Goal: Information Seeking & Learning: Learn about a topic

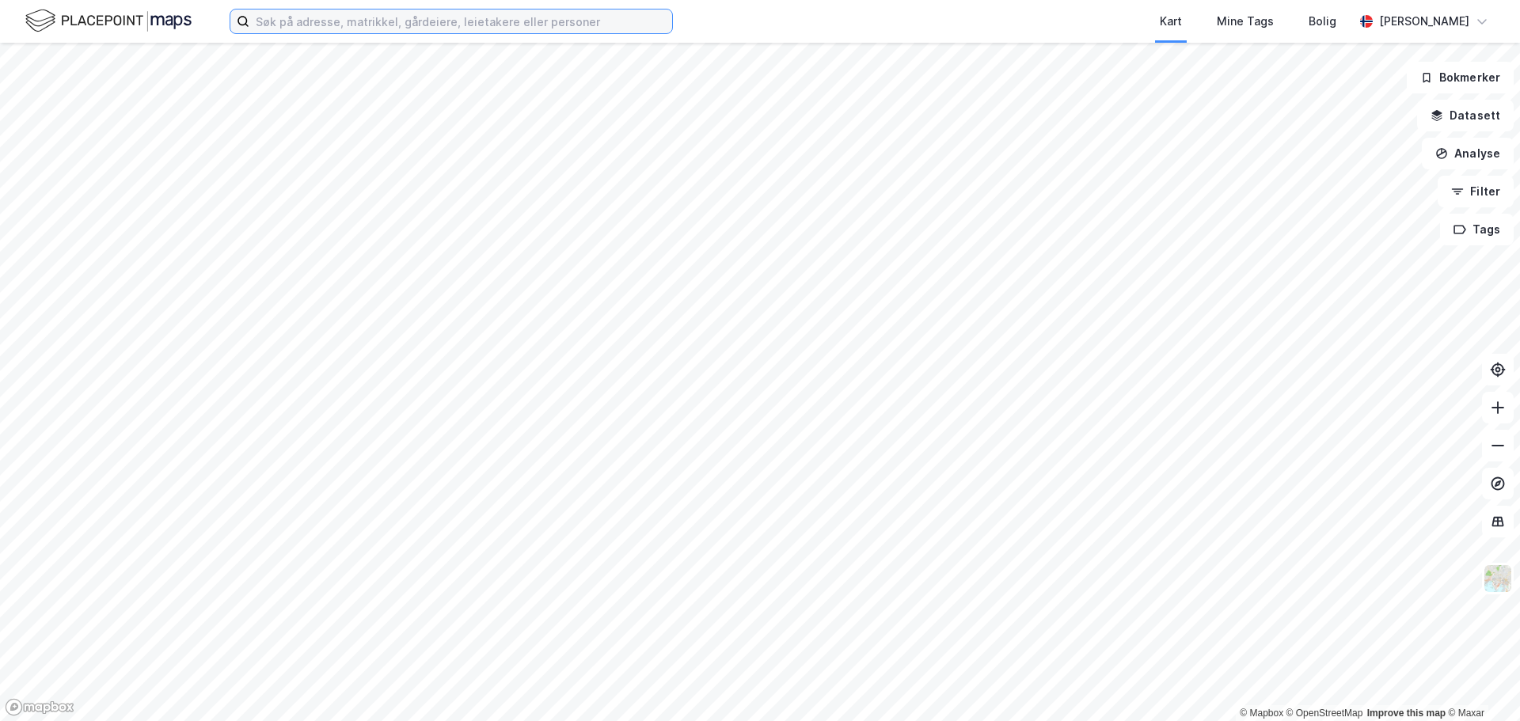
click at [591, 25] on input at bounding box center [460, 21] width 423 height 24
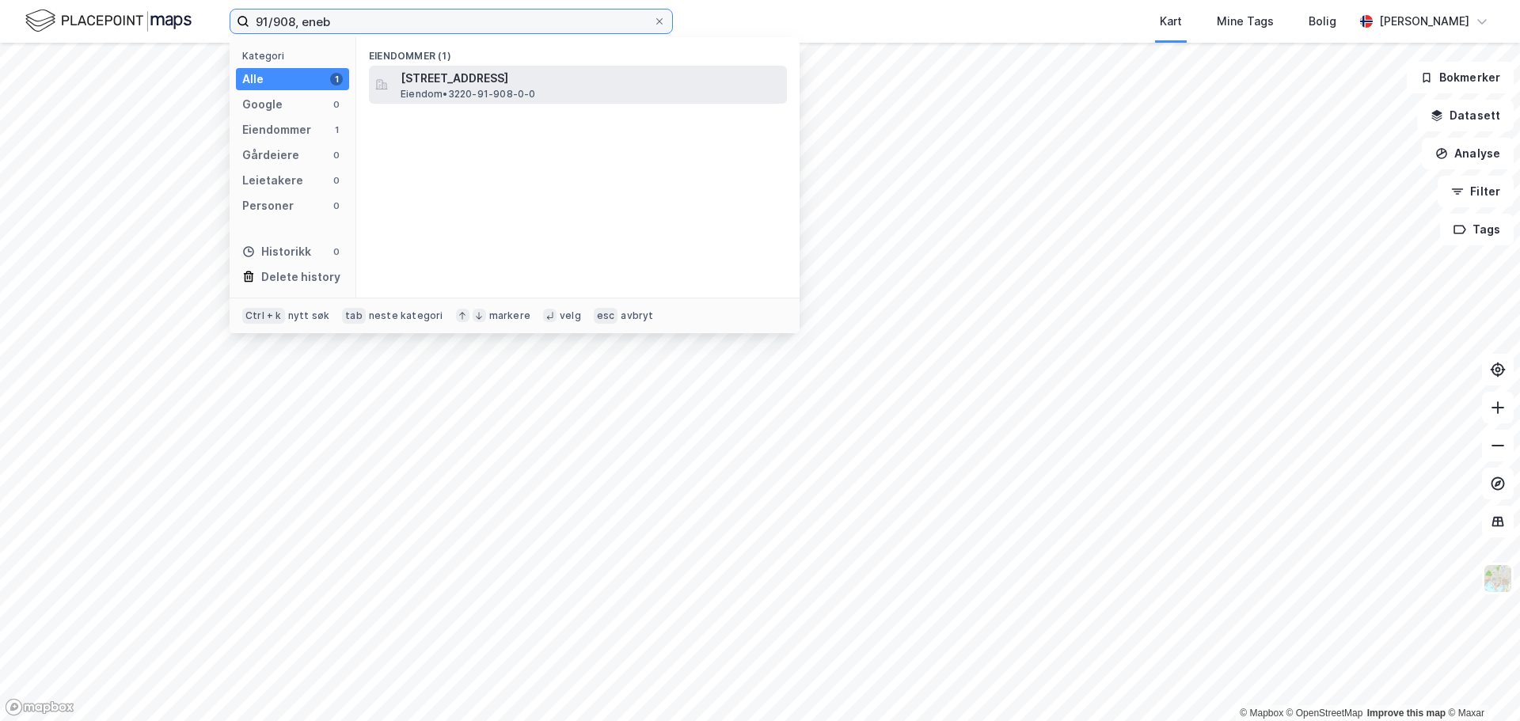
type input "91/908, eneb"
click at [575, 69] on span "[STREET_ADDRESS]" at bounding box center [591, 78] width 380 height 19
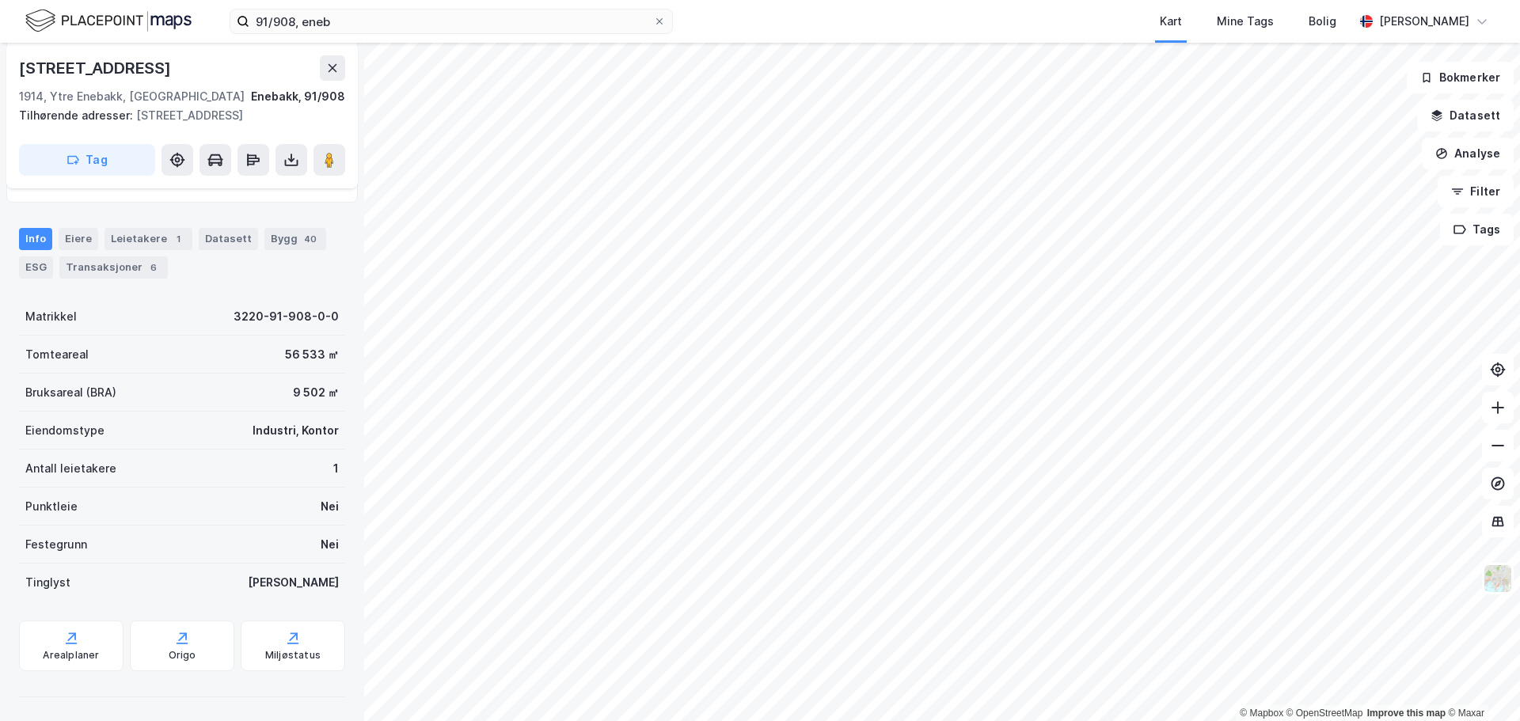
scroll to position [160, 0]
click at [138, 267] on div "Transaksjoner 6" at bounding box center [113, 266] width 108 height 22
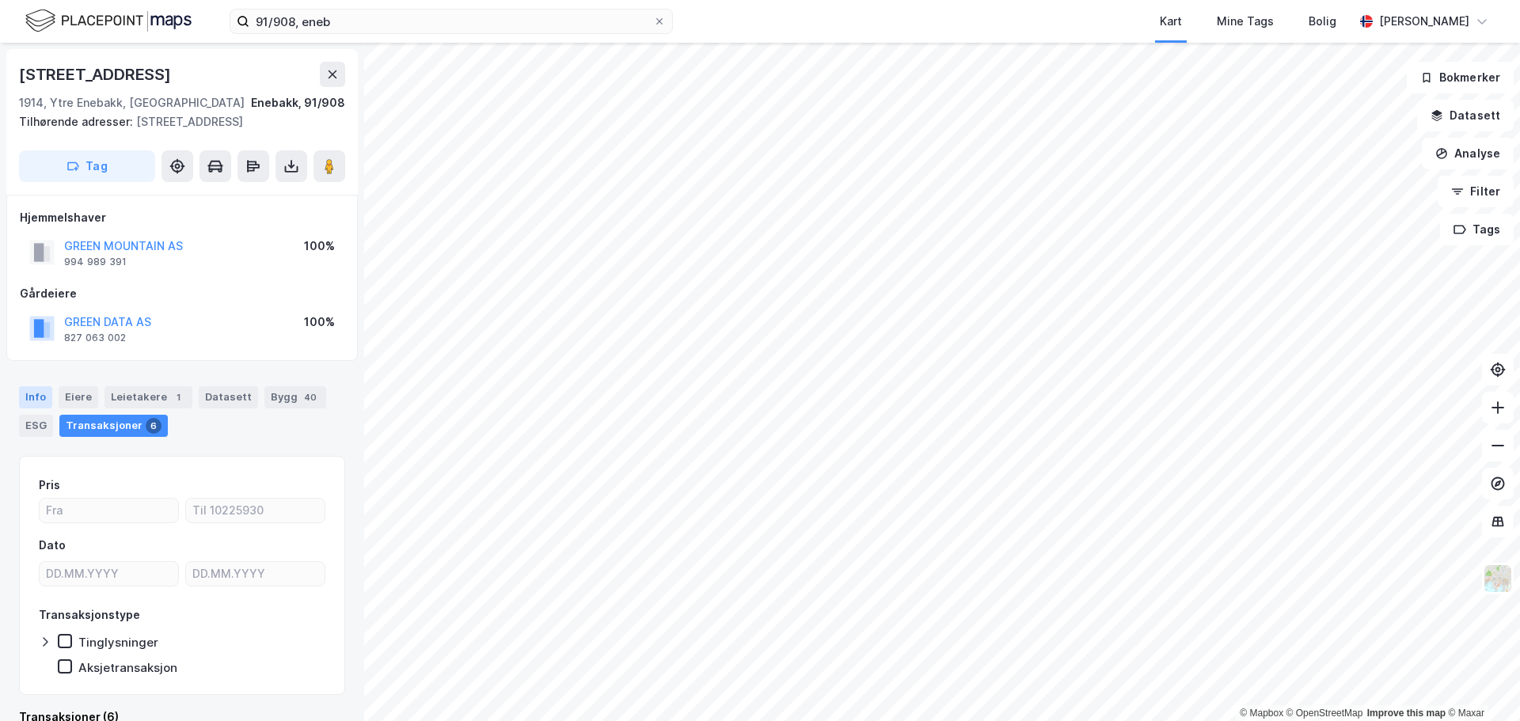
click at [36, 399] on div "Info" at bounding box center [35, 397] width 33 height 22
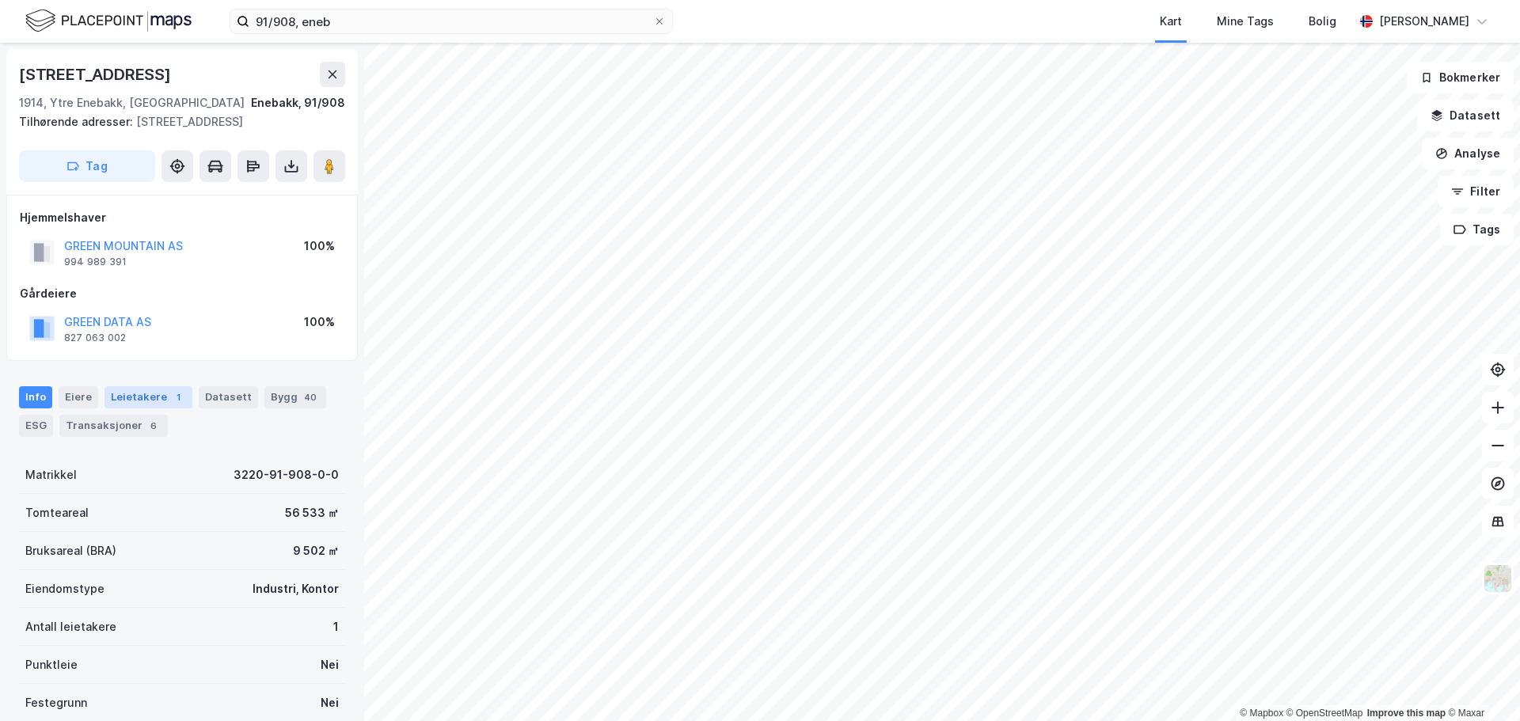
click at [143, 400] on div "Leietakere 1" at bounding box center [148, 397] width 88 height 22
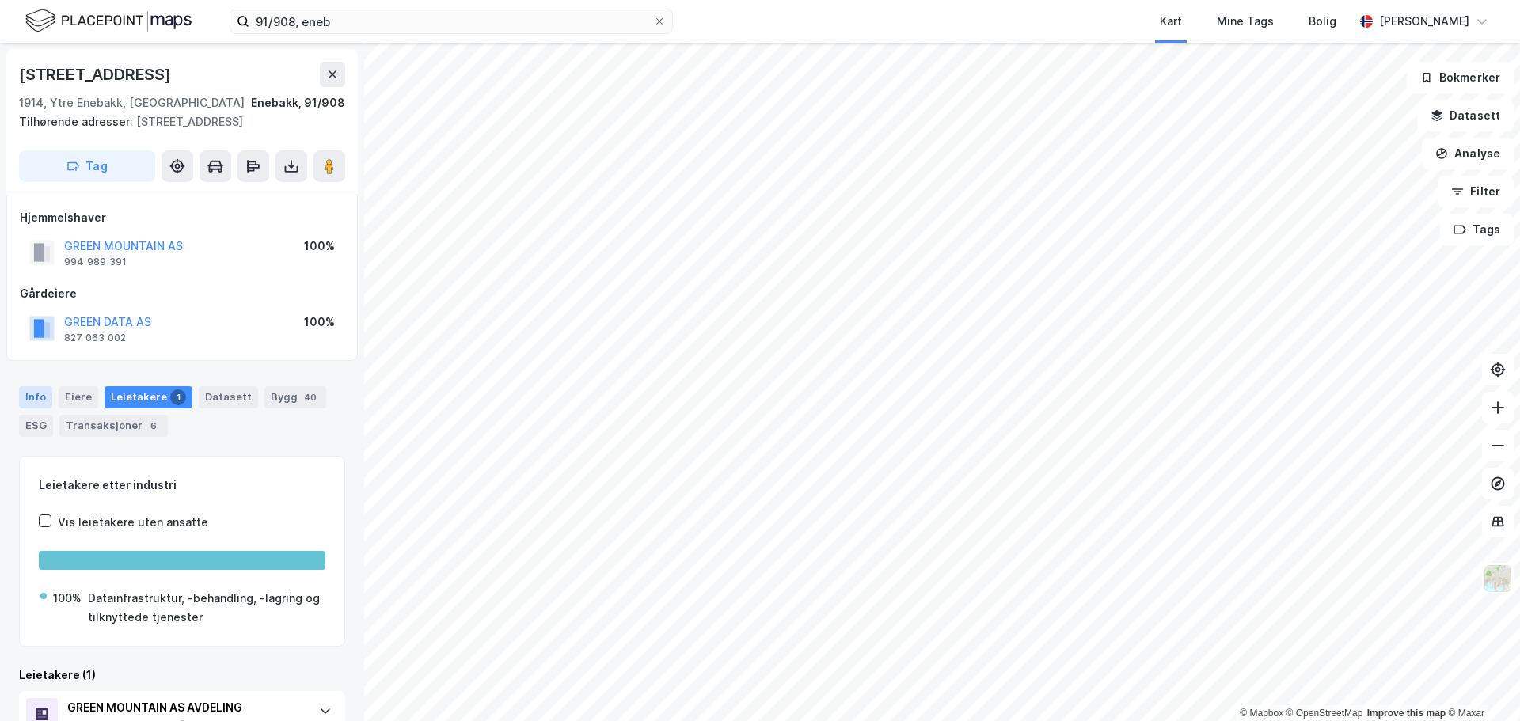
click at [27, 392] on div "Info" at bounding box center [35, 397] width 33 height 22
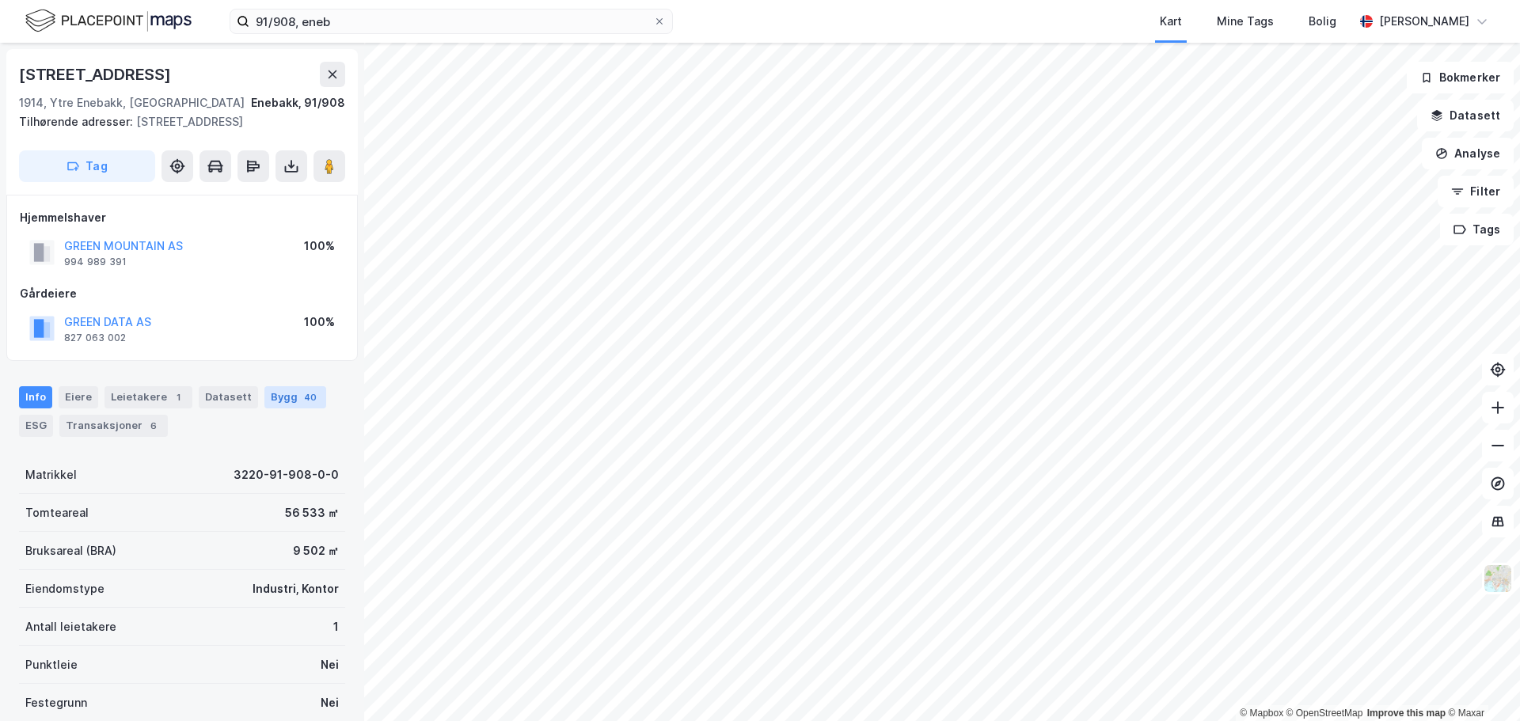
click at [281, 387] on div "Bygg 40" at bounding box center [295, 397] width 62 height 22
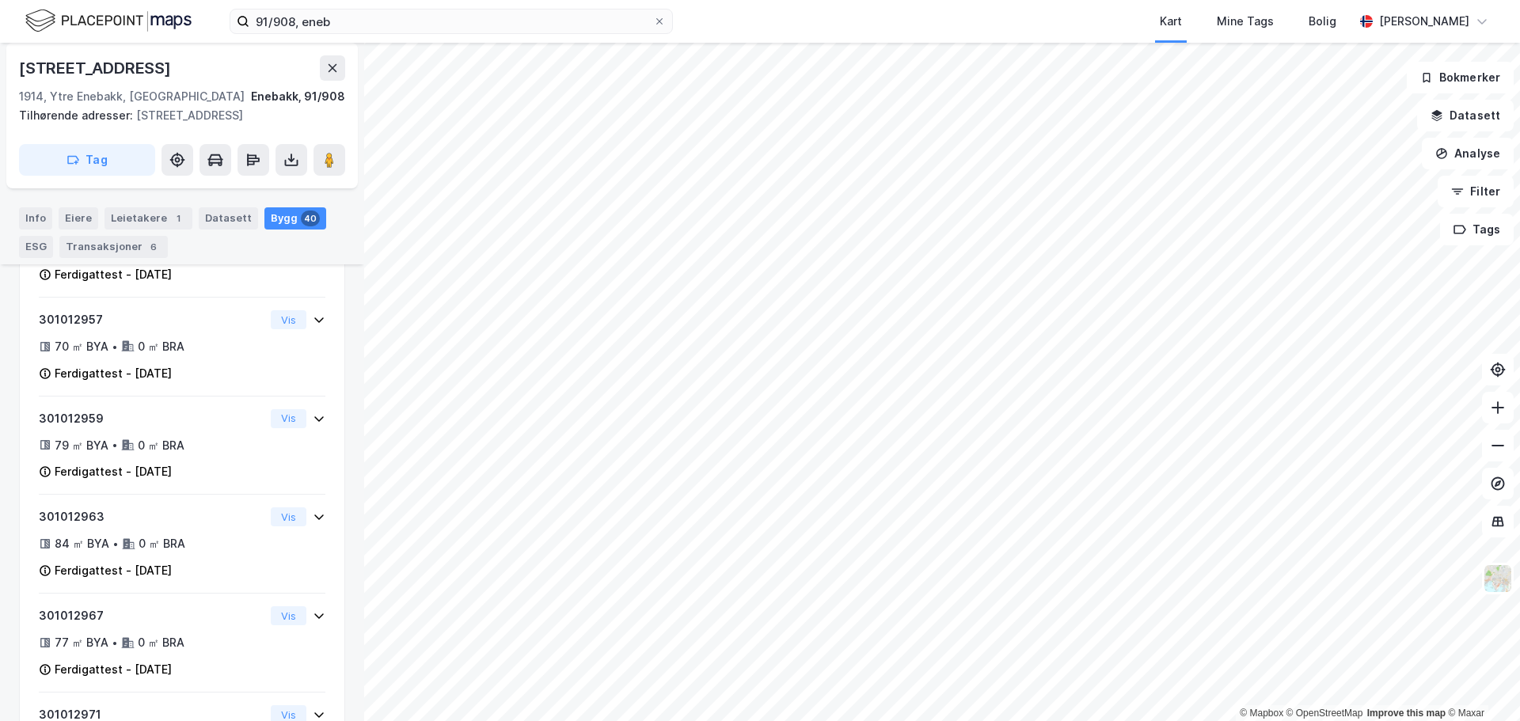
scroll to position [621, 0]
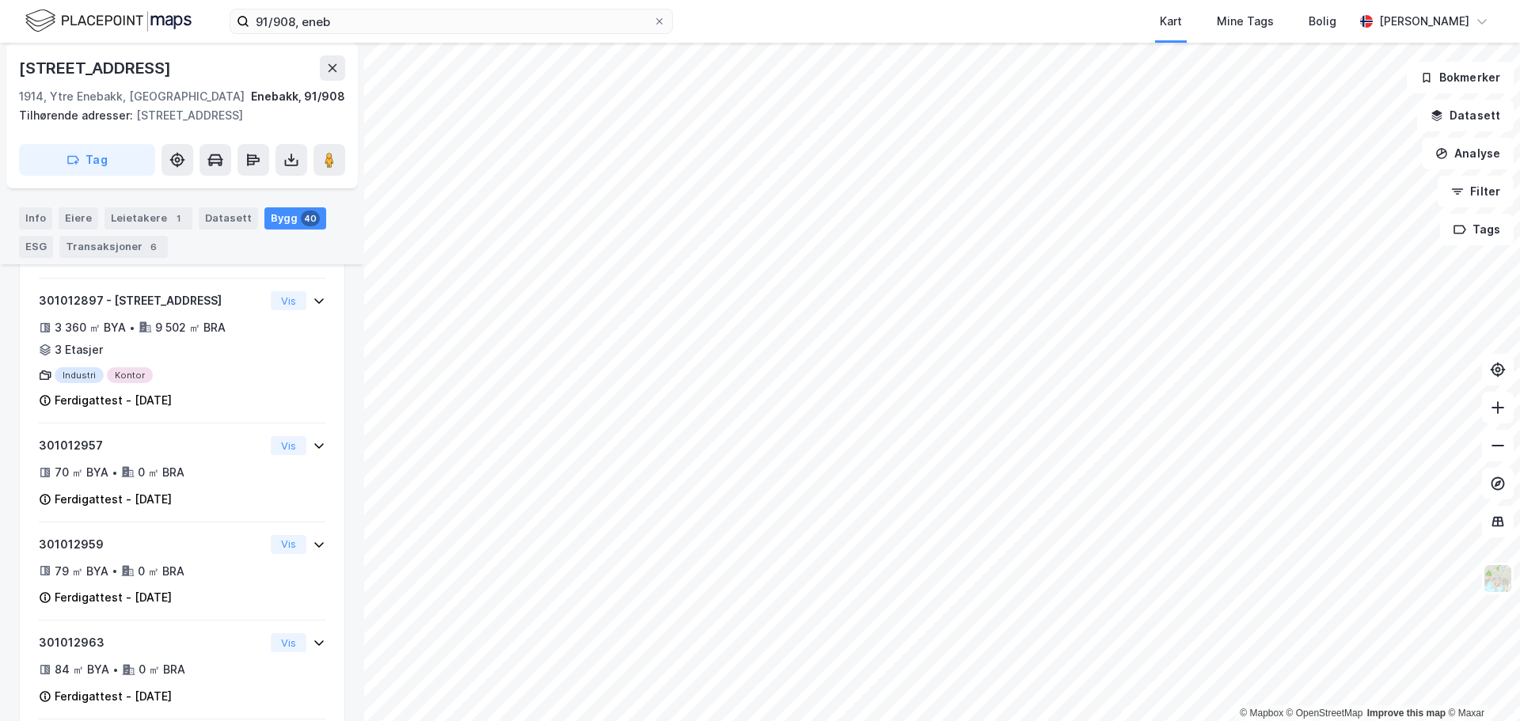
scroll to position [499, 0]
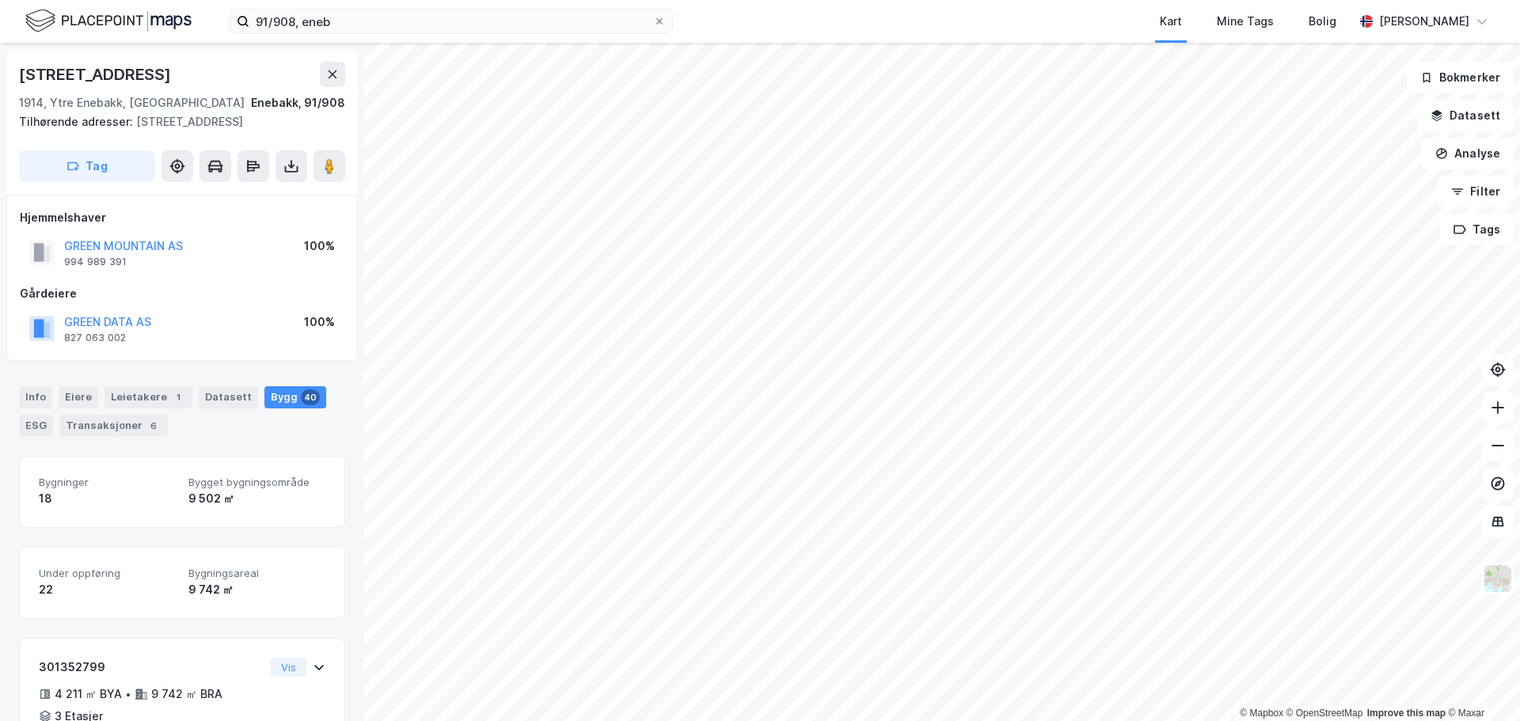
scroll to position [1, 0]
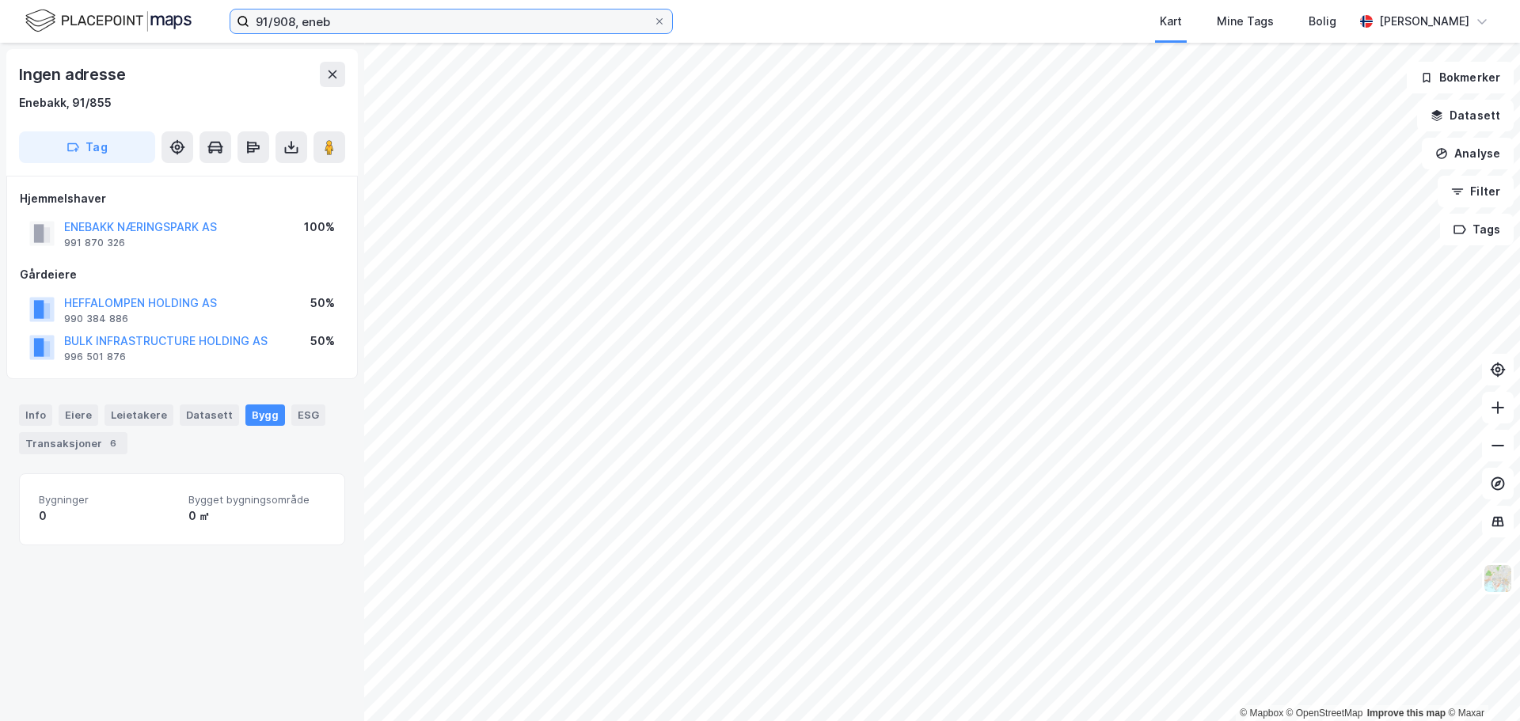
click at [308, 26] on input "91/908, eneb" at bounding box center [451, 21] width 404 height 24
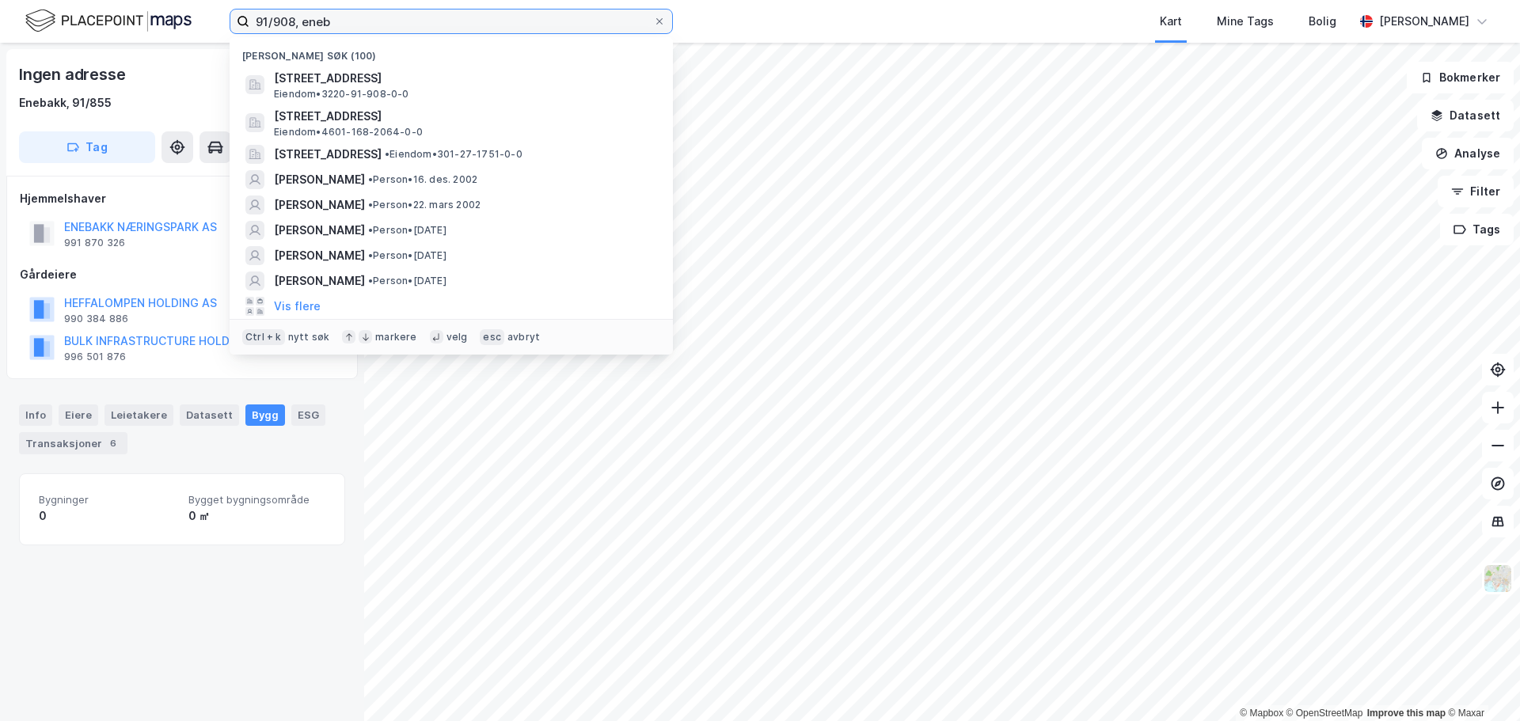
click at [308, 26] on input "91/908, eneb" at bounding box center [451, 21] width 404 height 24
click at [299, 309] on button "Vis flere" at bounding box center [297, 306] width 47 height 19
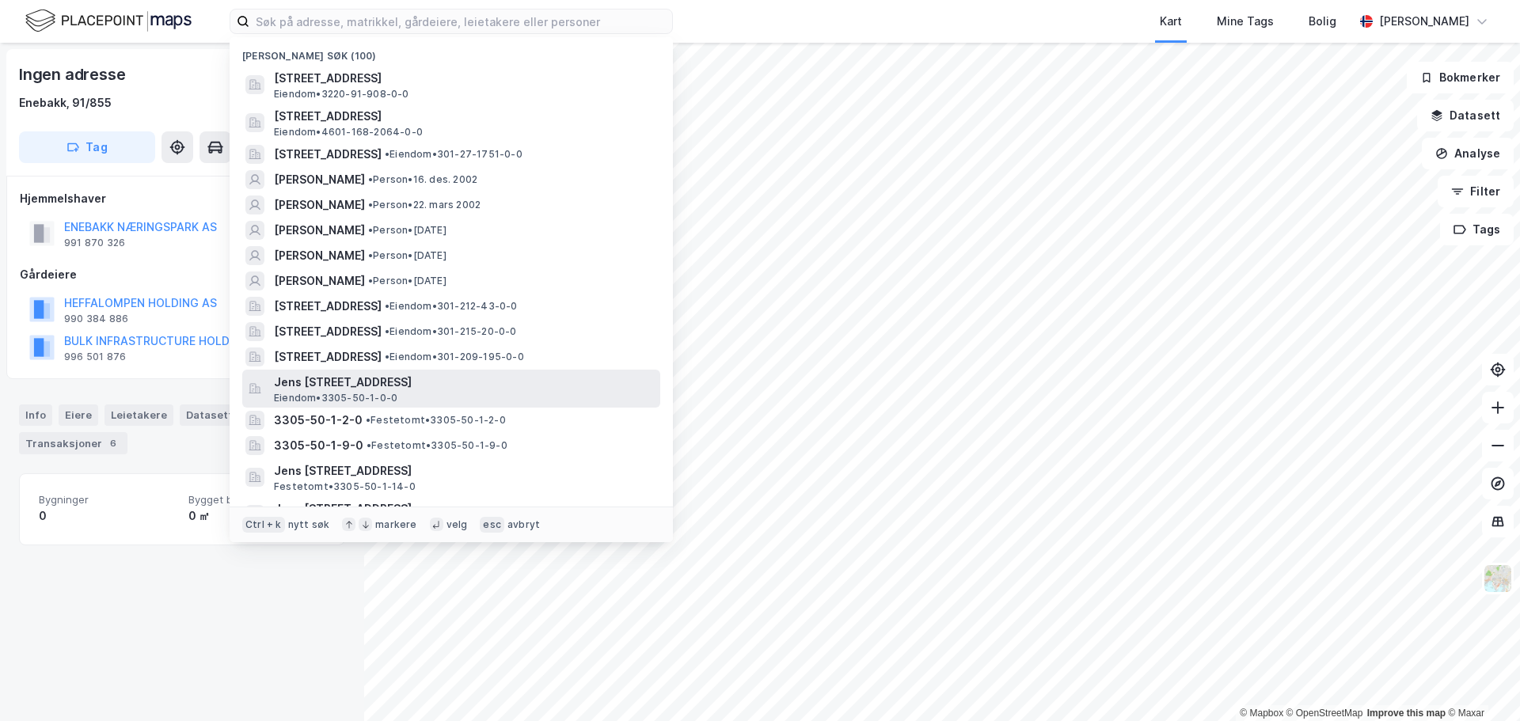
scroll to position [79, 0]
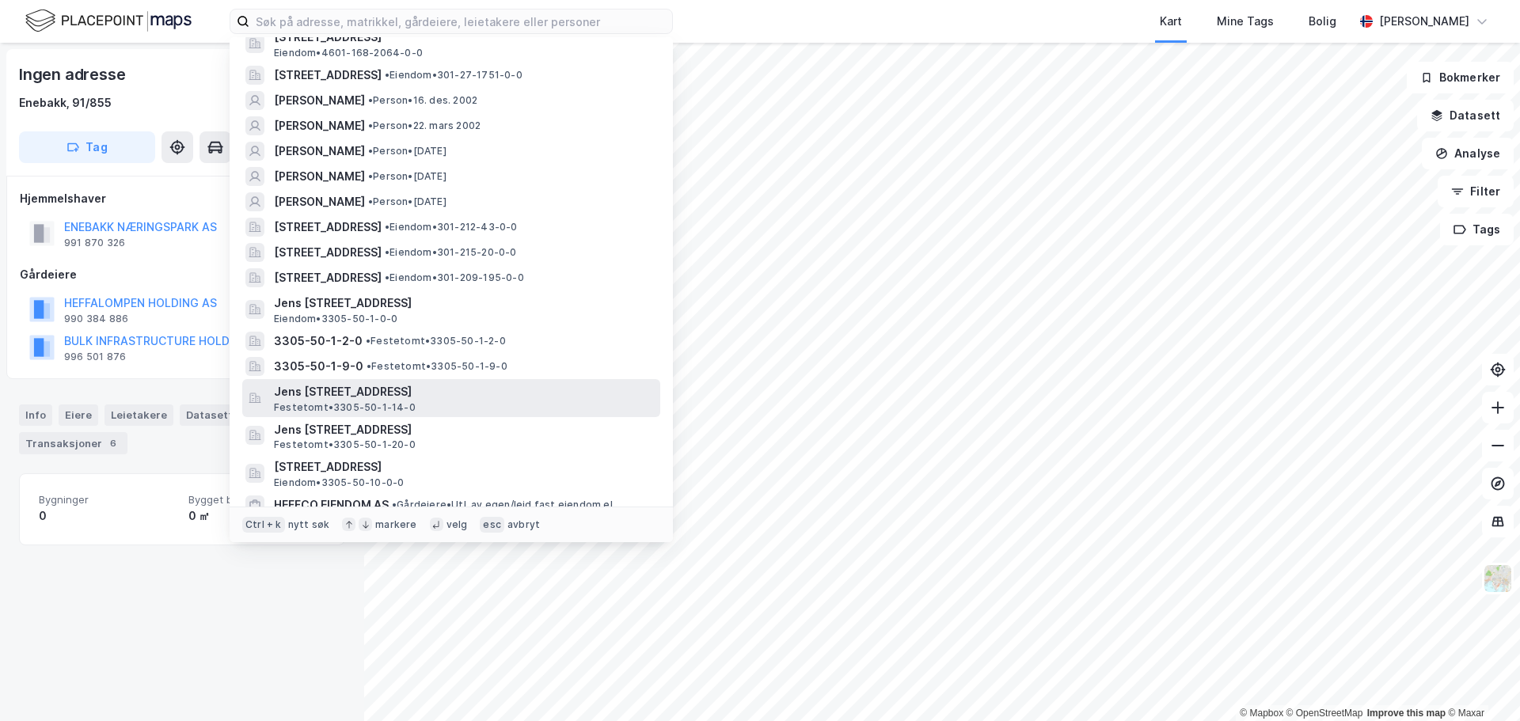
click at [457, 402] on div "Jens [STREET_ADDRESS], RINGERIKE Festetomt • 3305-50-1-14-0" at bounding box center [465, 398] width 383 height 32
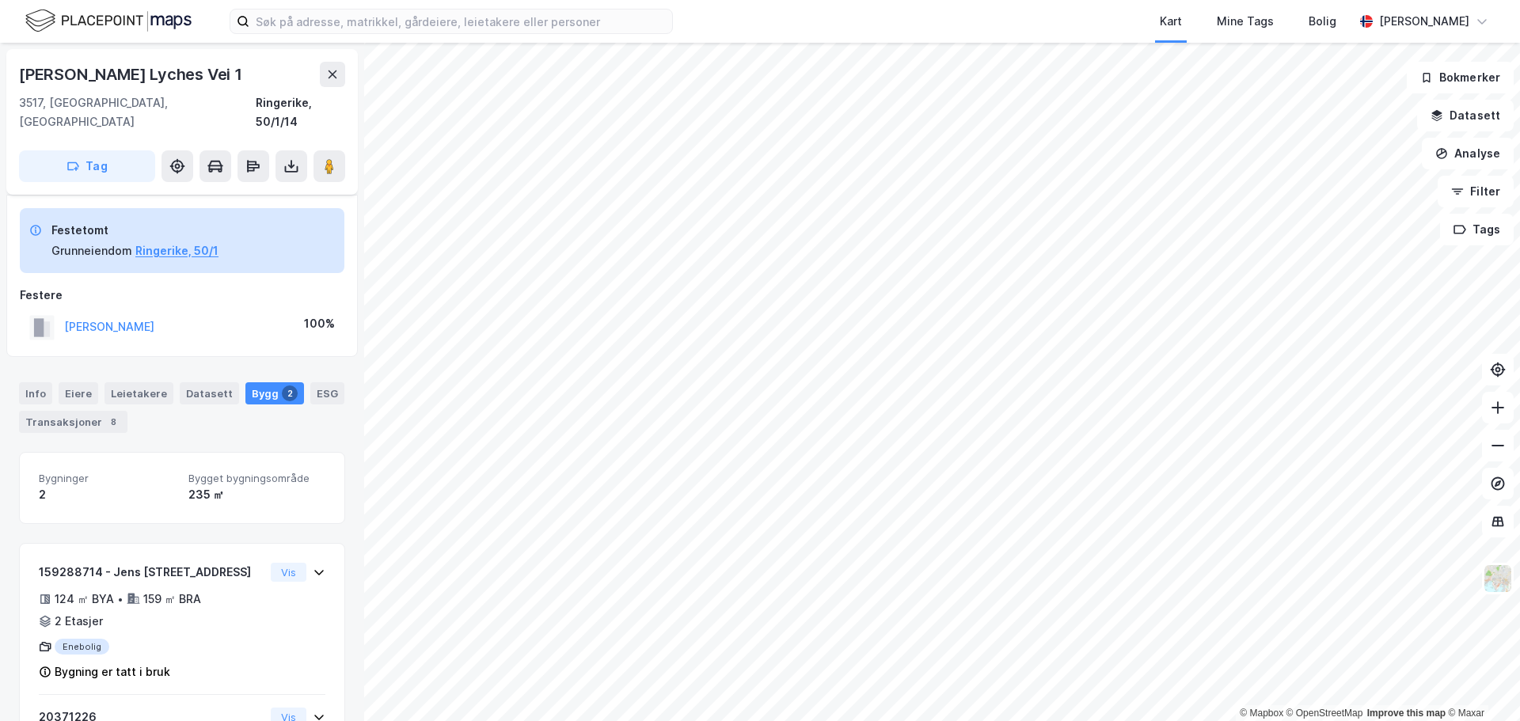
scroll to position [101, 0]
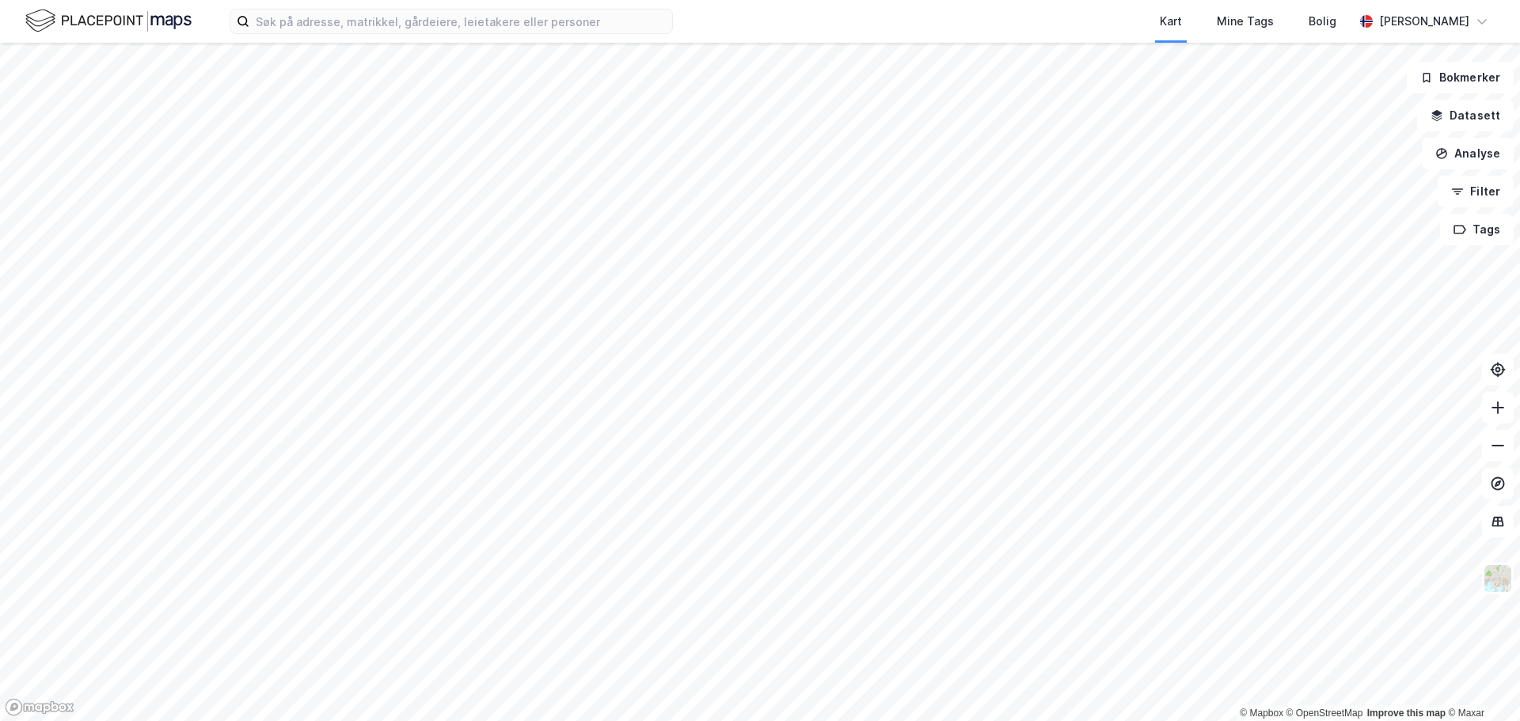
click at [313, 34] on div "Kart Mine Tags Bolig [PERSON_NAME]" at bounding box center [760, 21] width 1520 height 43
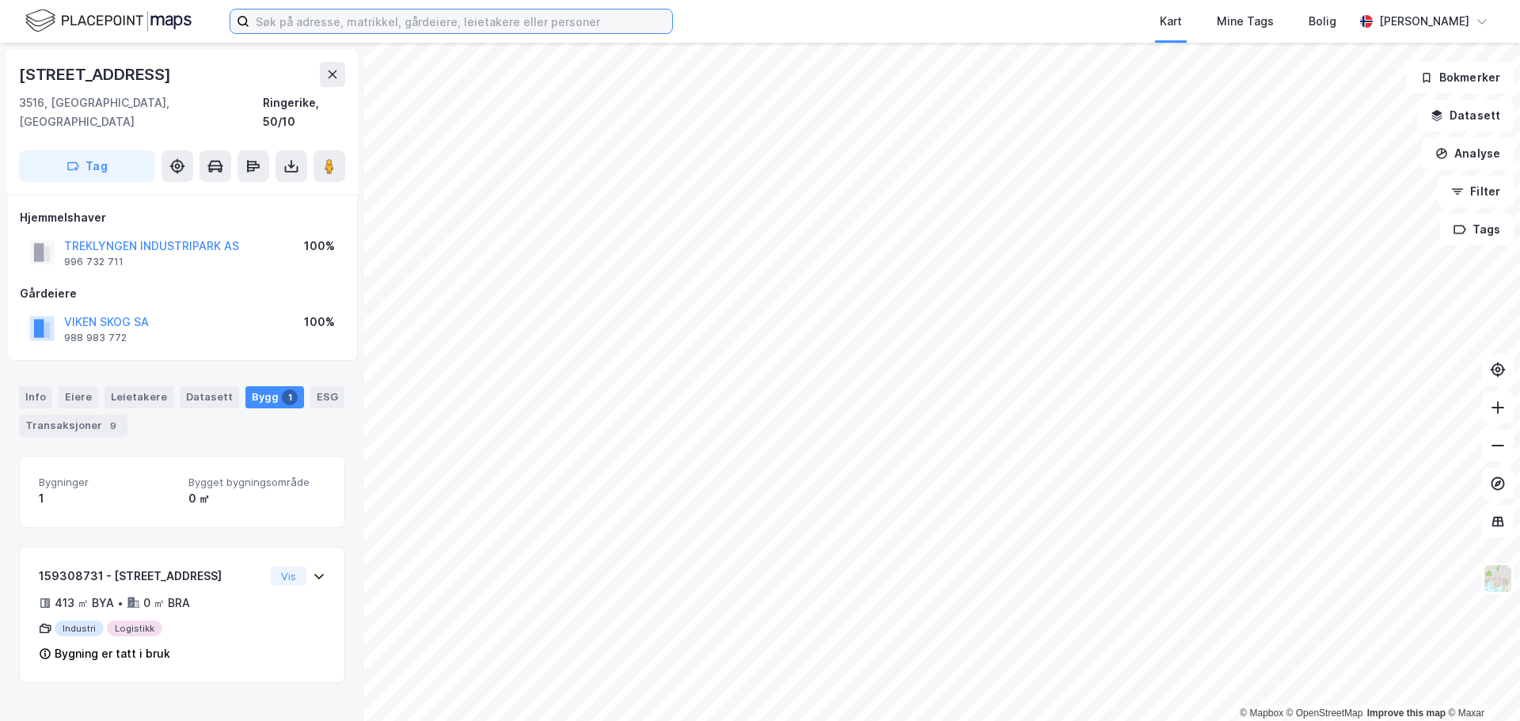
click at [284, 9] on input at bounding box center [460, 21] width 423 height 24
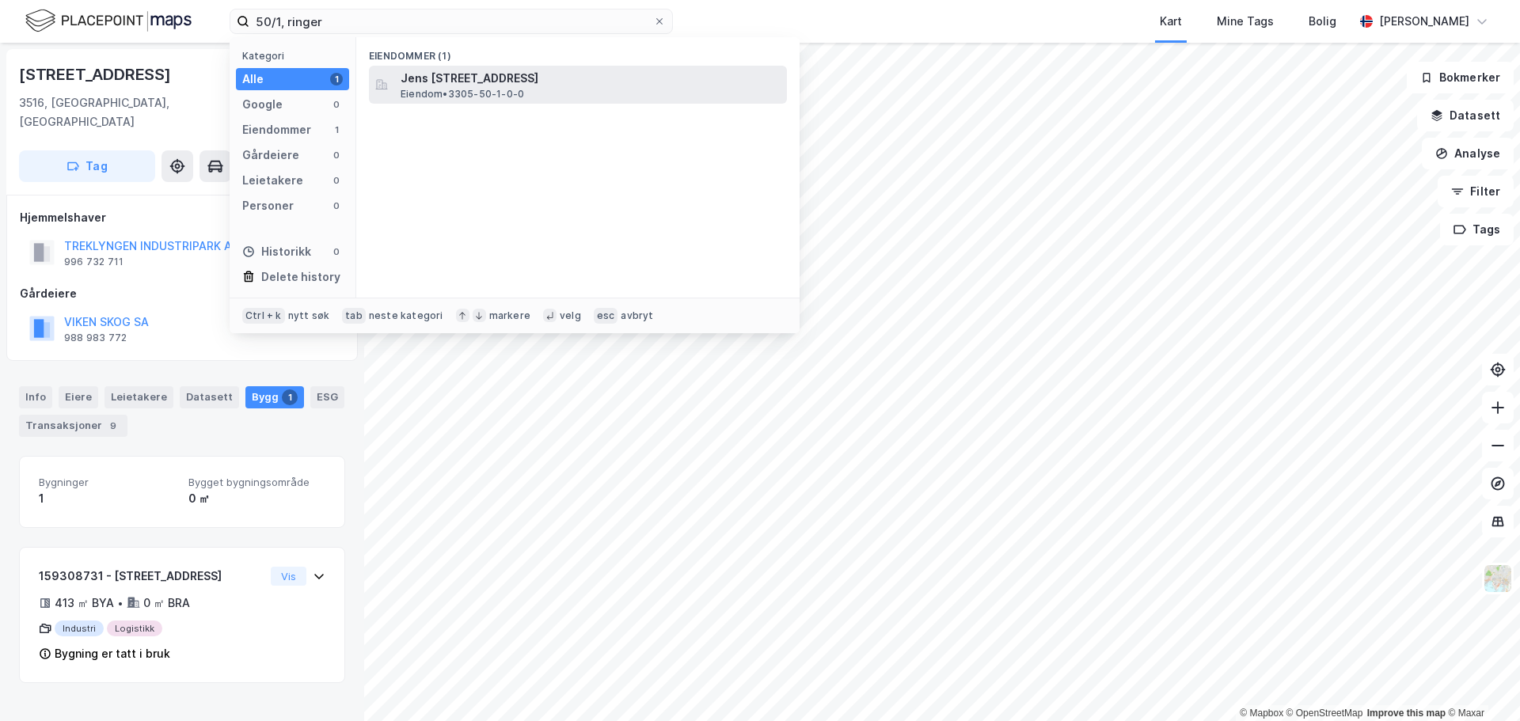
click at [523, 82] on span "Jens [STREET_ADDRESS]" at bounding box center [591, 78] width 380 height 19
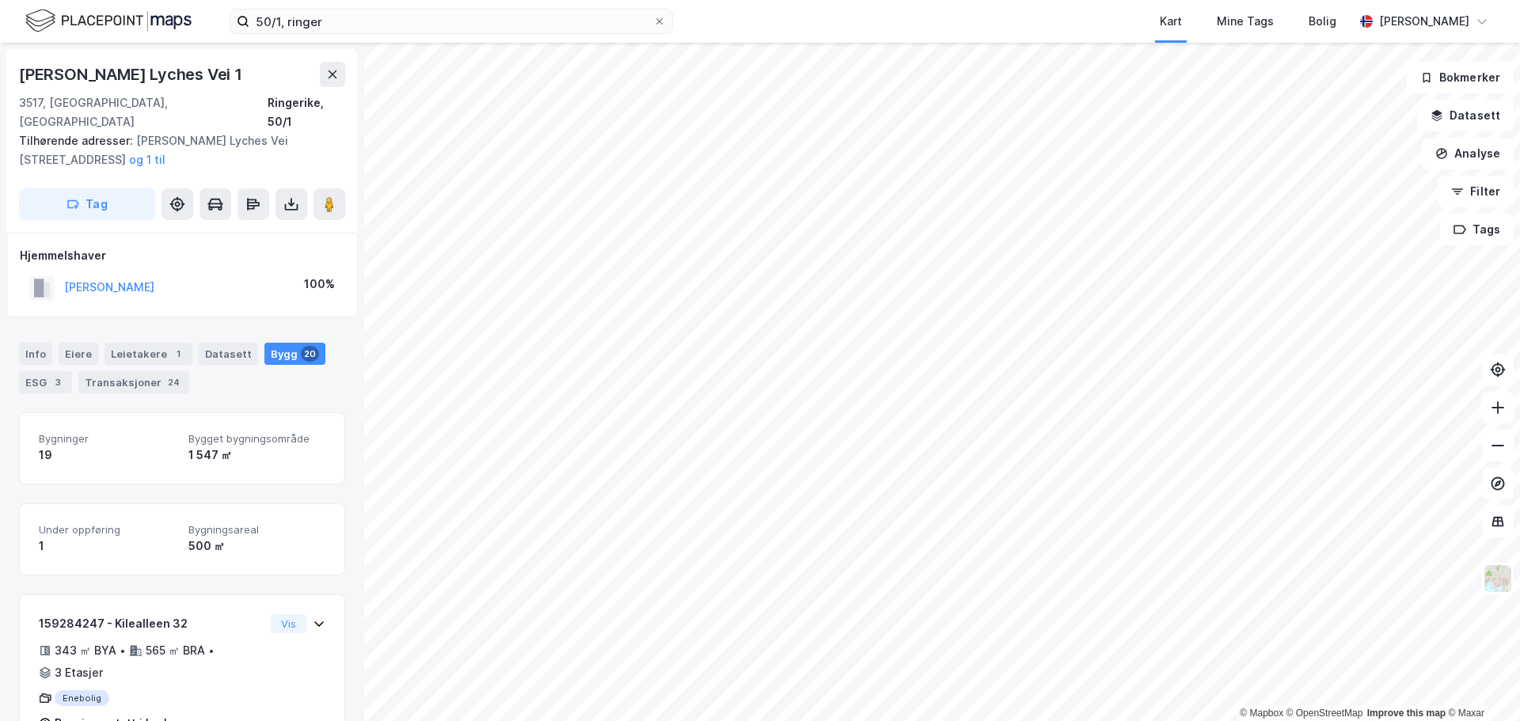
scroll to position [101, 0]
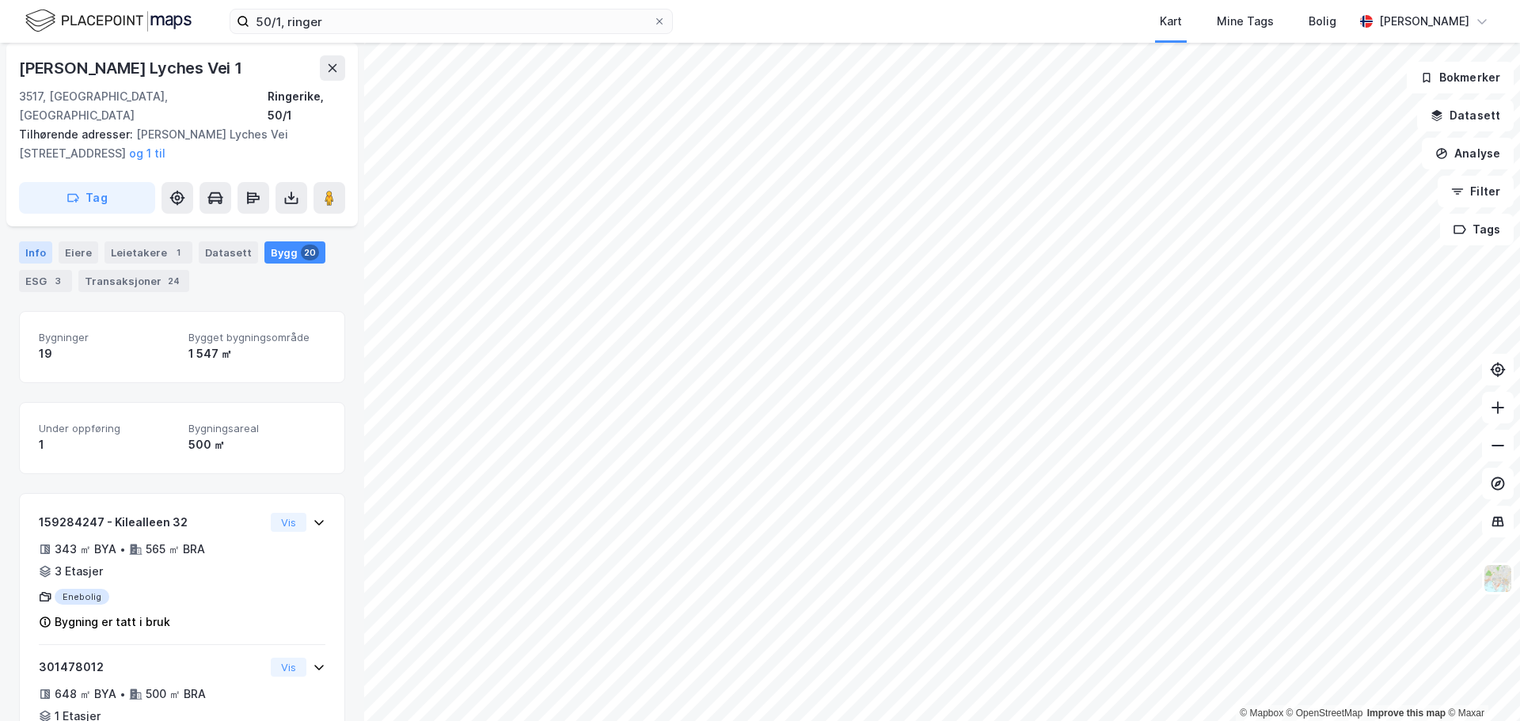
click at [38, 242] on div "Info" at bounding box center [35, 252] width 33 height 22
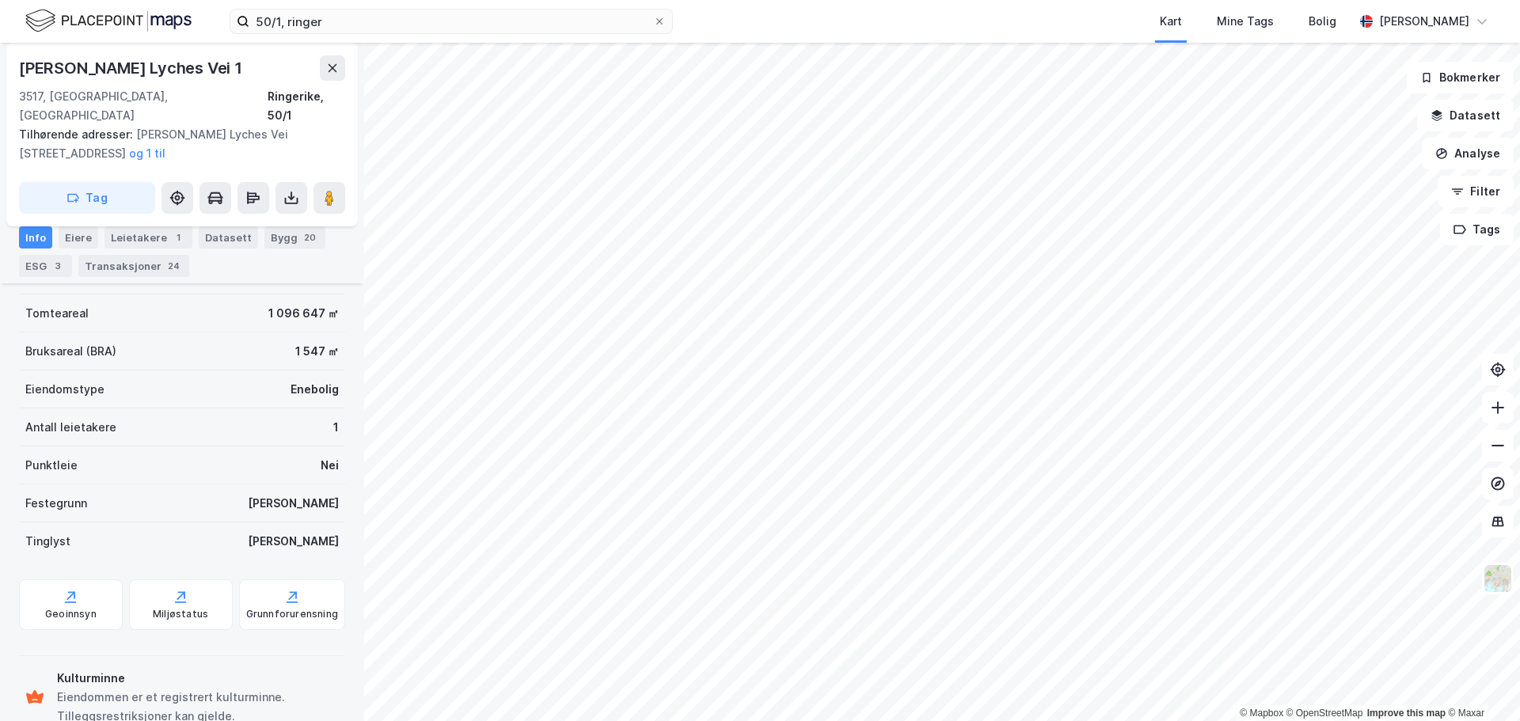
scroll to position [260, 0]
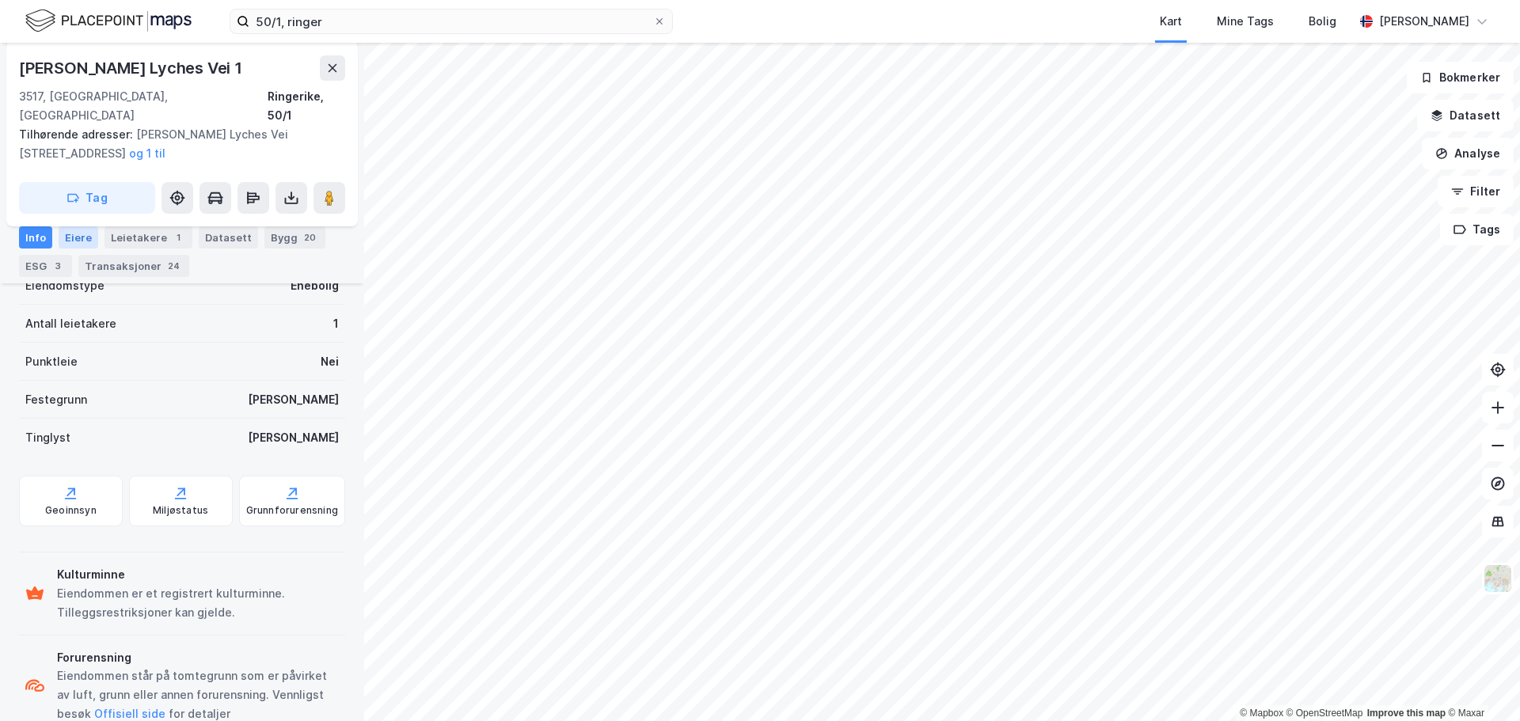
click at [89, 236] on div "Eiere" at bounding box center [79, 237] width 40 height 22
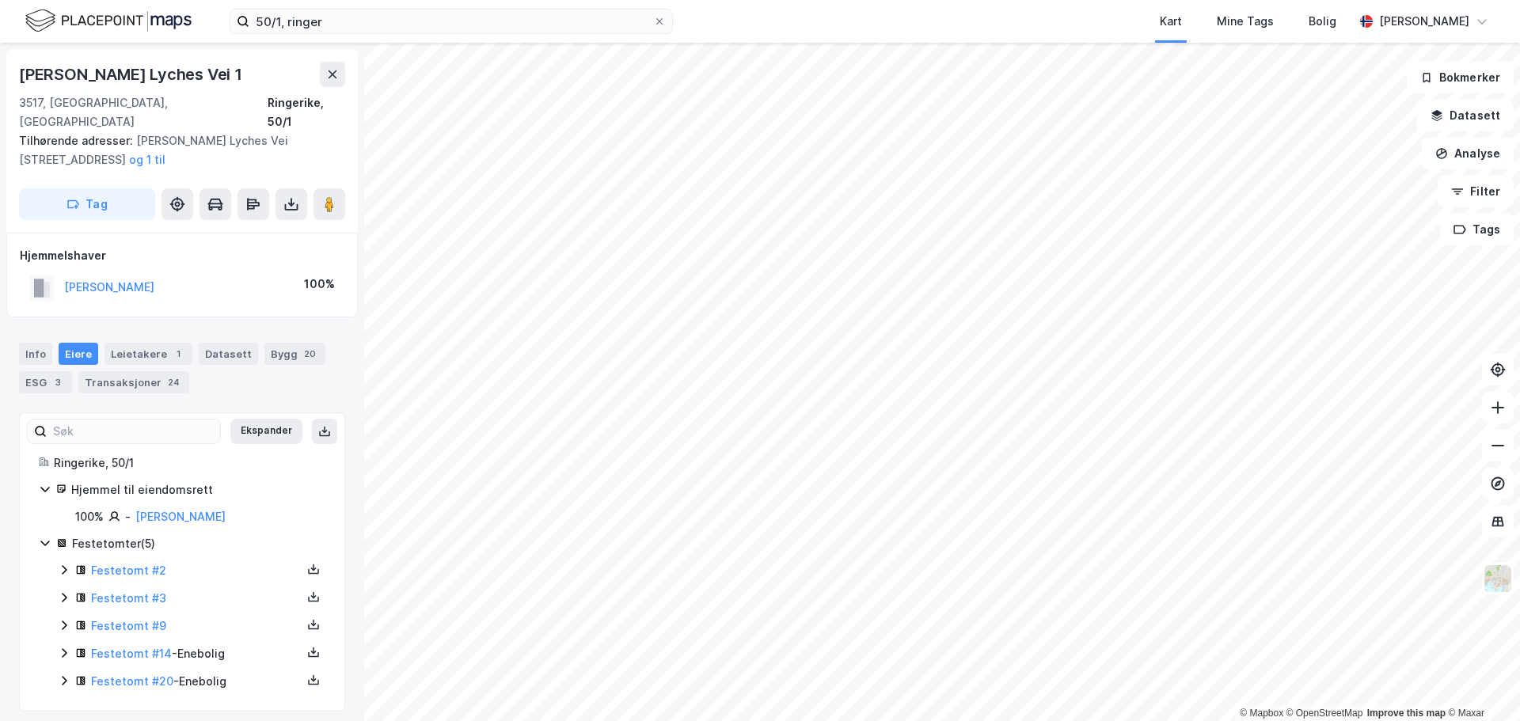
click at [64, 566] on icon at bounding box center [64, 570] width 5 height 9
click at [64, 568] on icon at bounding box center [63, 571] width 9 height 6
click at [65, 591] on icon at bounding box center [64, 597] width 13 height 13
click at [65, 617] on div "Festetomt #9" at bounding box center [192, 627] width 268 height 20
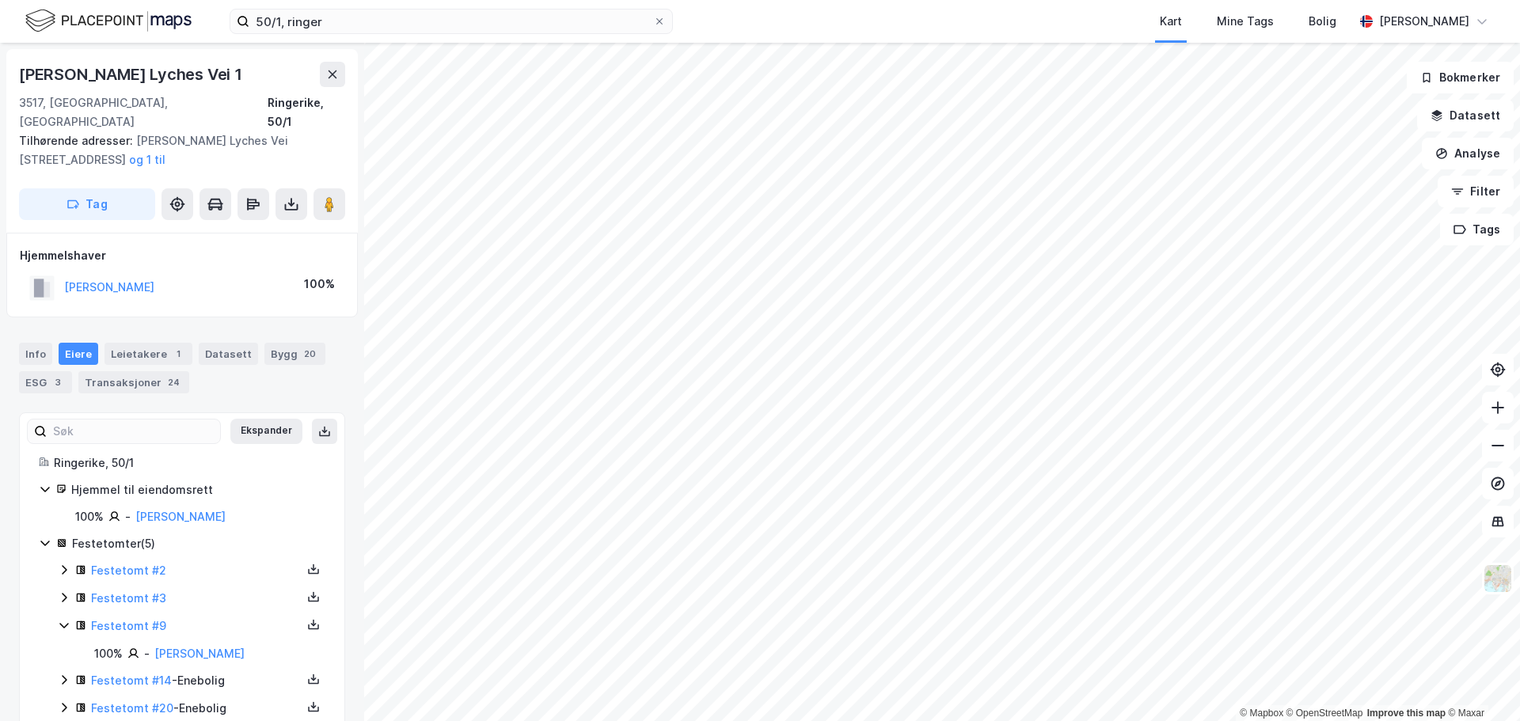
click at [65, 619] on icon at bounding box center [64, 625] width 13 height 13
click at [144, 564] on link "Festetomt #2" at bounding box center [128, 570] width 75 height 13
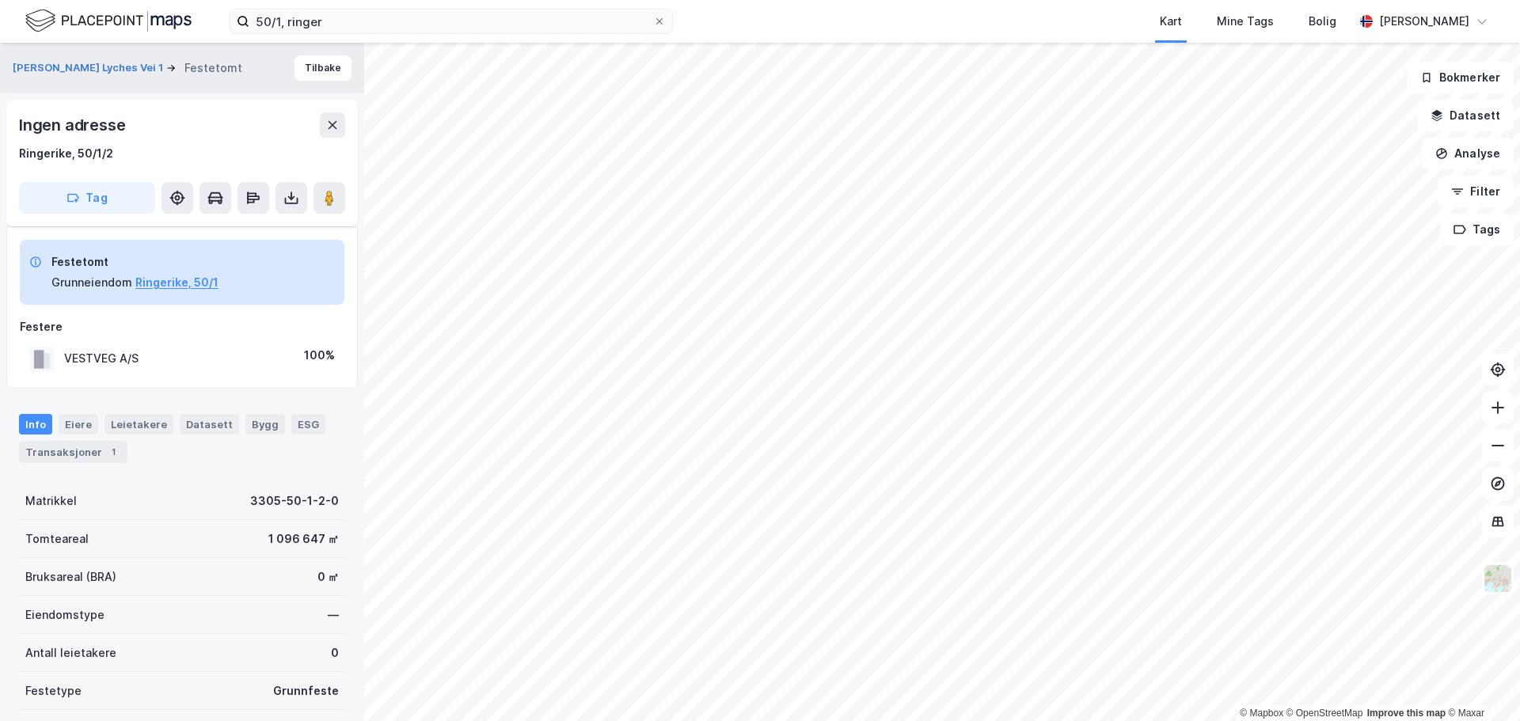
scroll to position [148, 0]
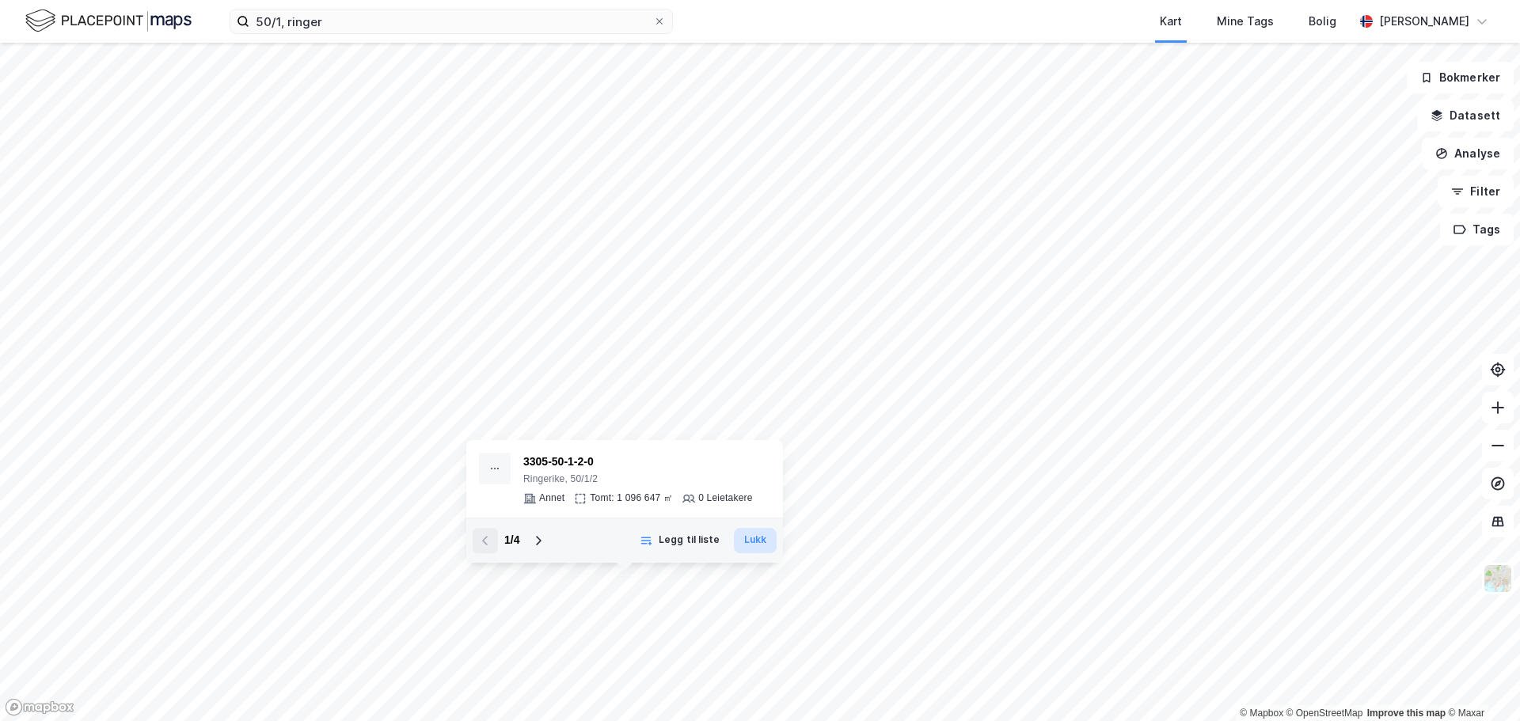
click at [747, 543] on button "Lukk" at bounding box center [755, 540] width 43 height 25
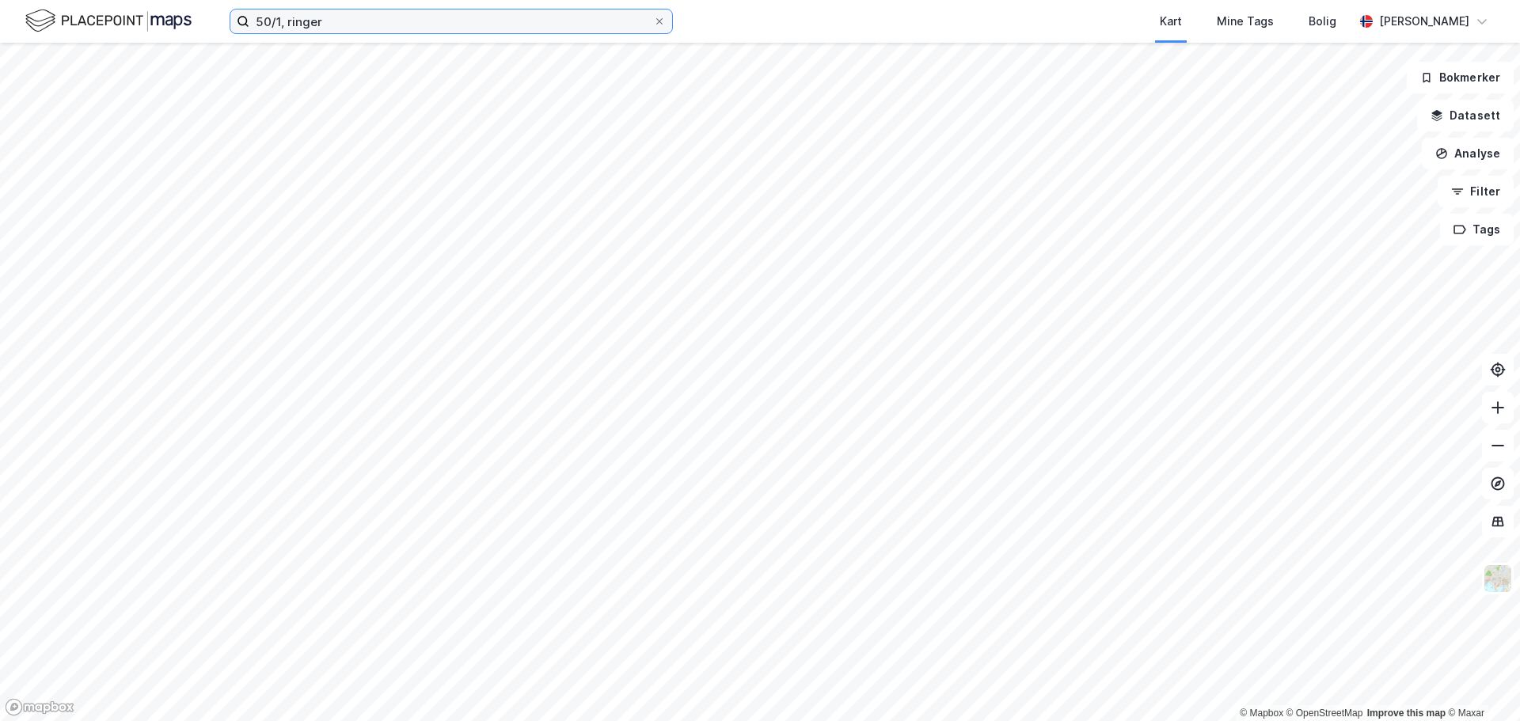
click at [279, 21] on input "50/1, ringer" at bounding box center [451, 21] width 404 height 24
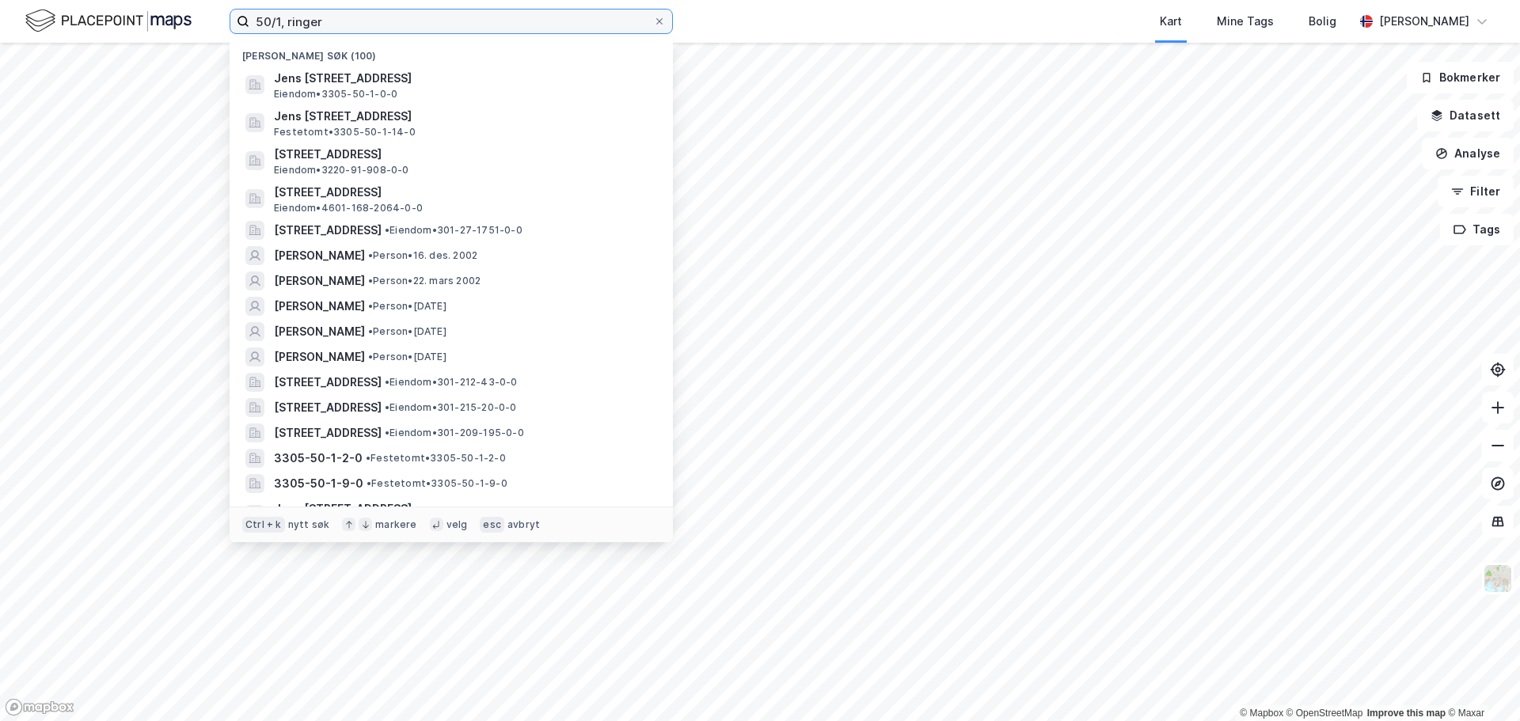
click at [279, 21] on input "50/1, ringer" at bounding box center [451, 21] width 404 height 24
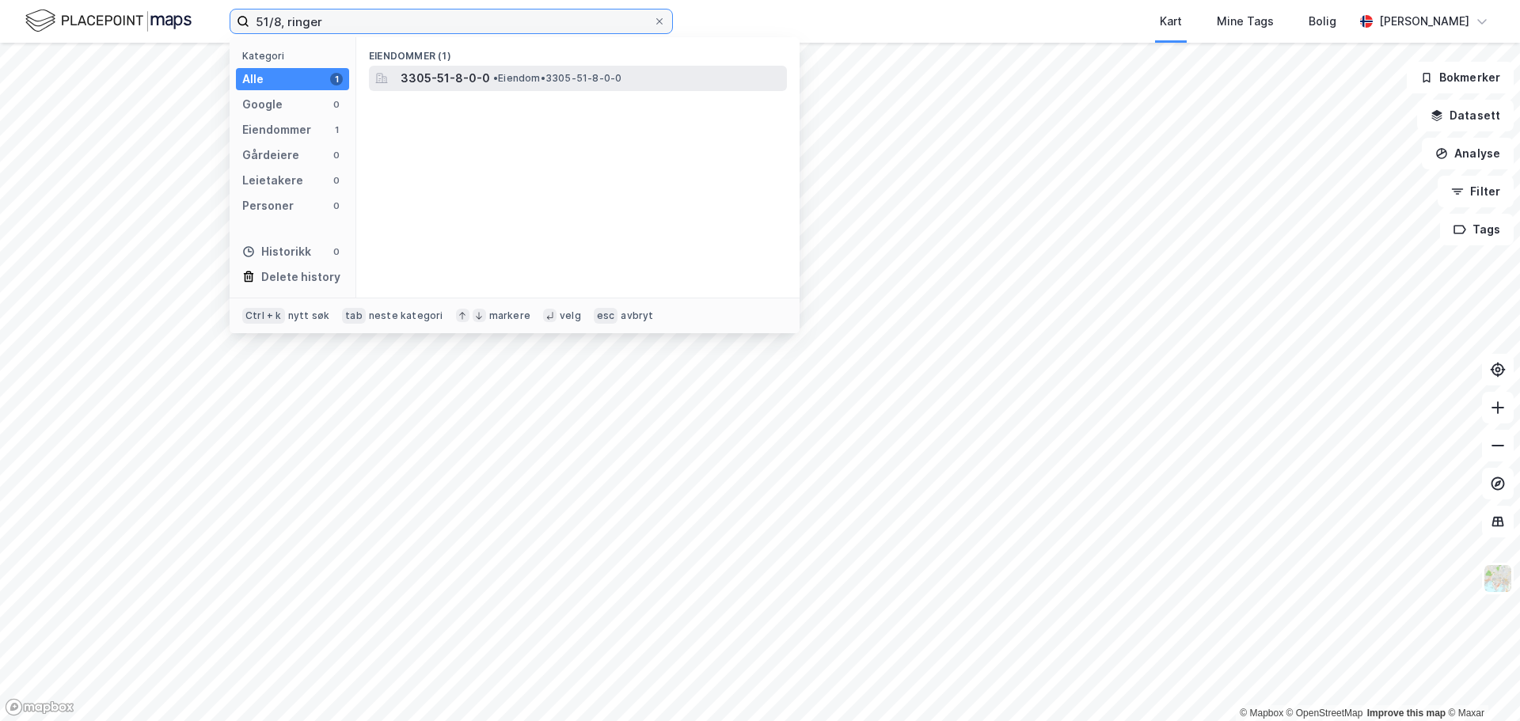
type input "51/8, ringer"
click at [420, 66] on div "3305-51-8-0-0 • Eiendom • 3305-51-8-0-0" at bounding box center [578, 78] width 418 height 25
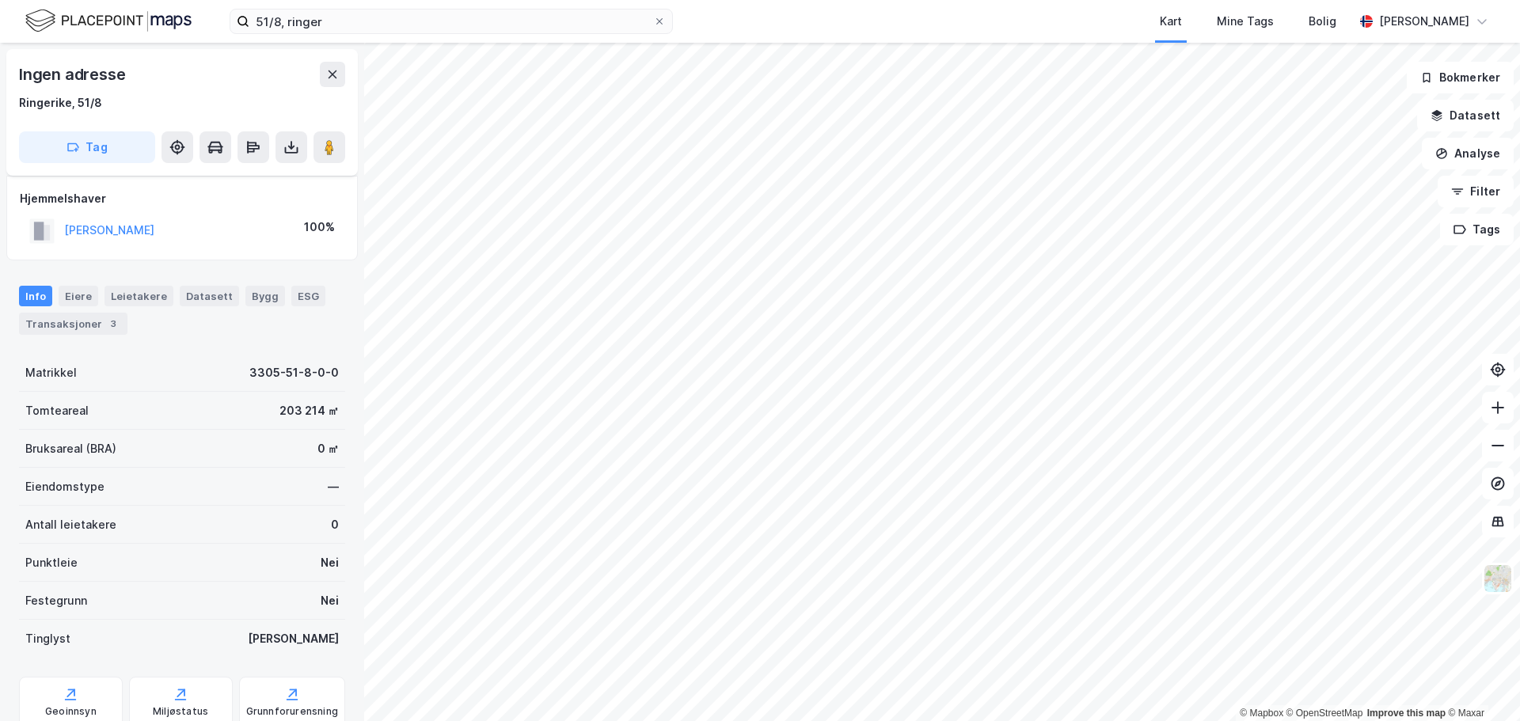
scroll to position [148, 0]
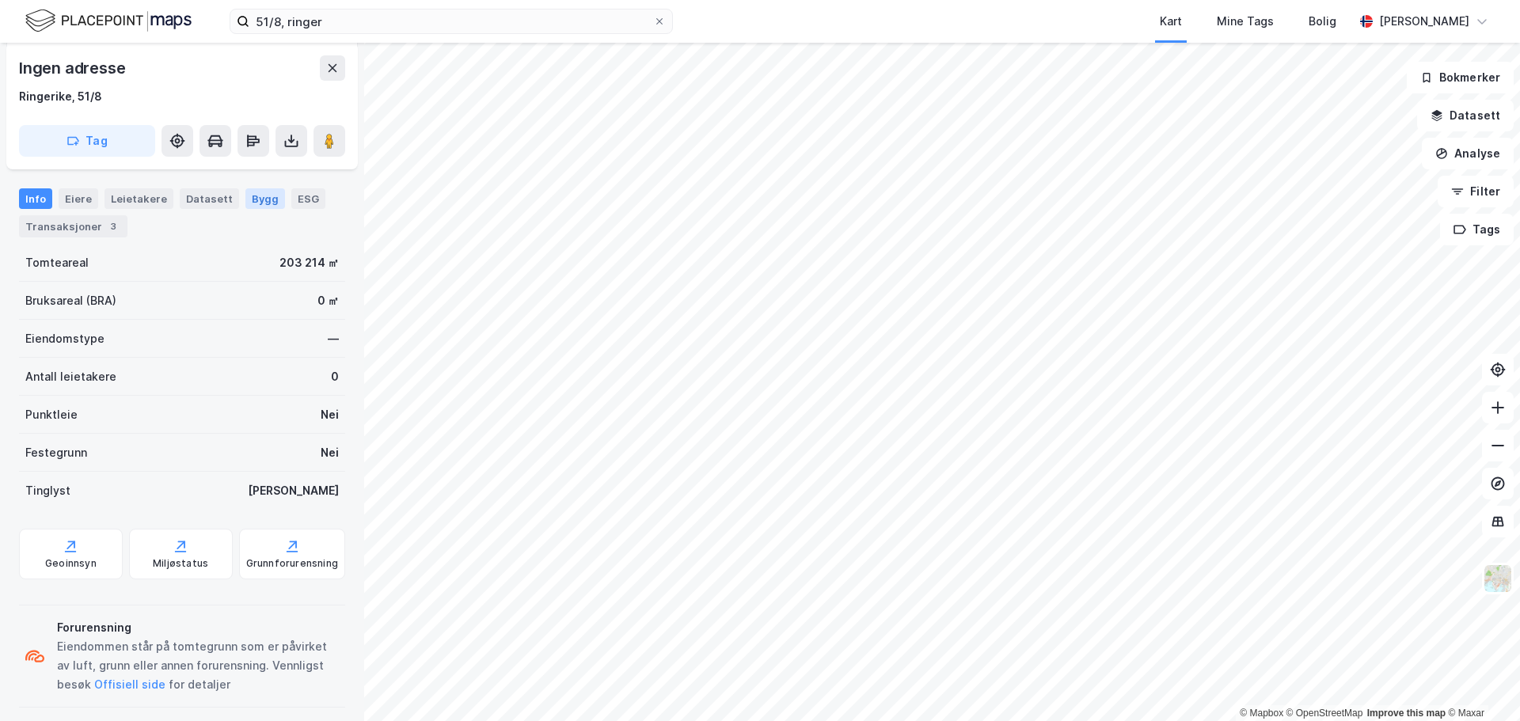
click at [256, 204] on div "Bygg" at bounding box center [265, 198] width 40 height 21
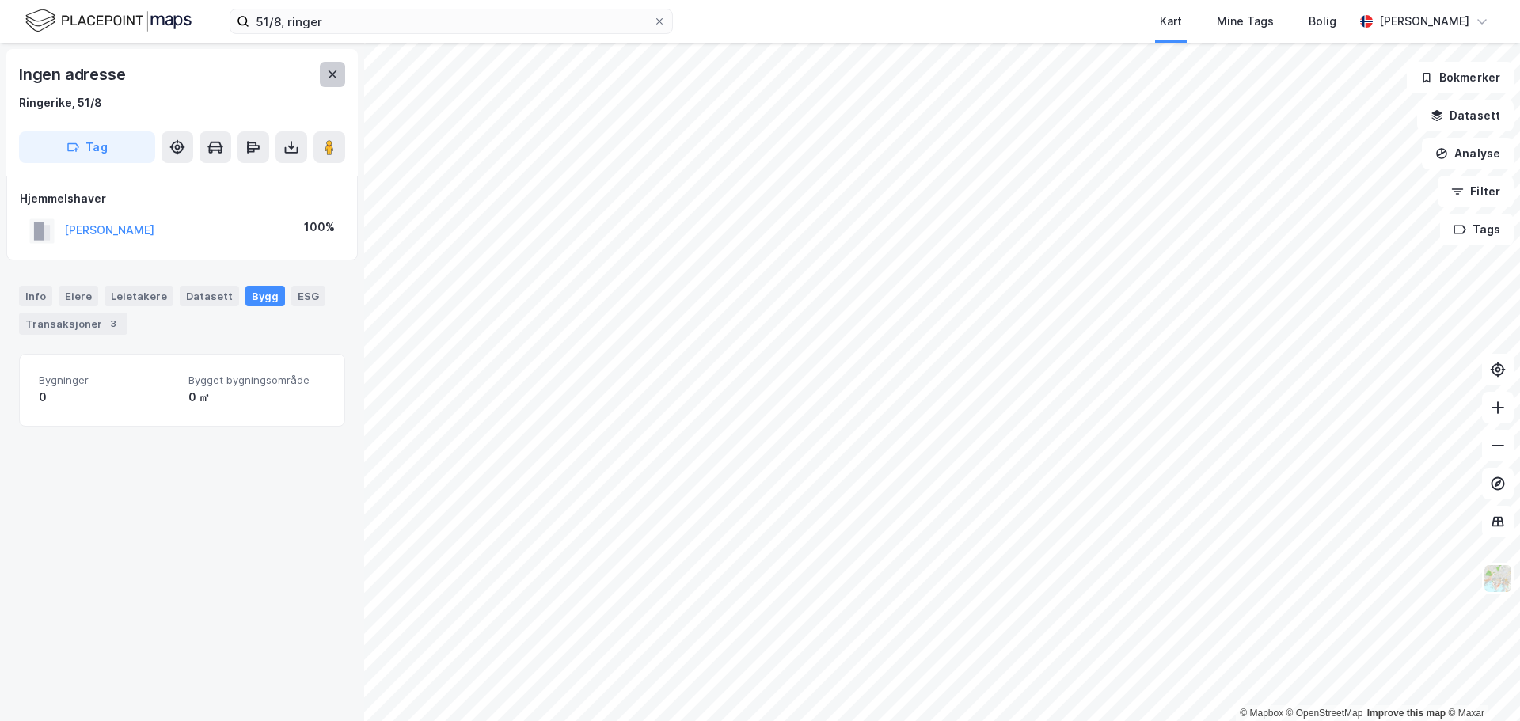
click at [325, 78] on button at bounding box center [332, 74] width 25 height 25
